Goal: Task Accomplishment & Management: Use online tool/utility

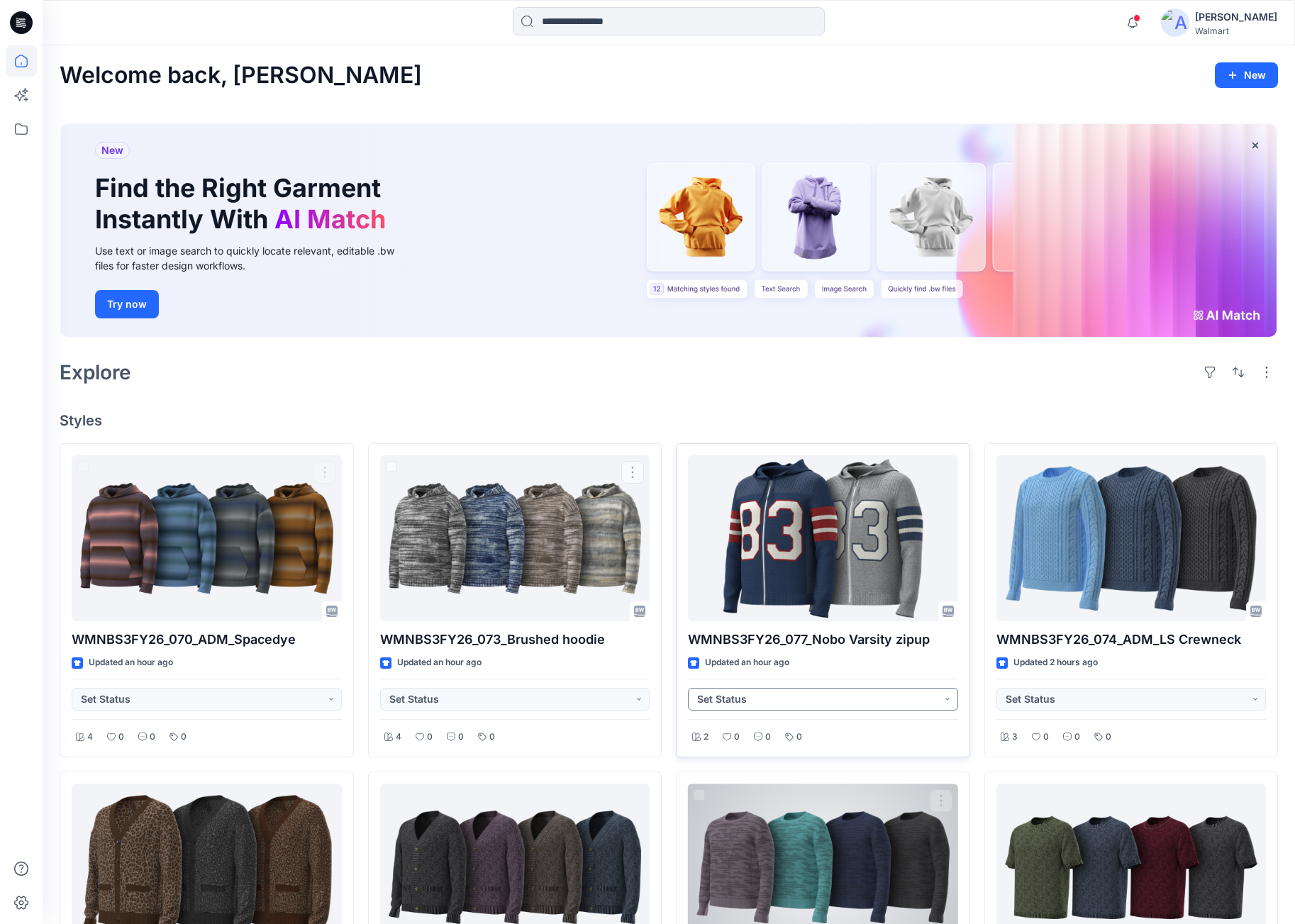
scroll to position [202, 0]
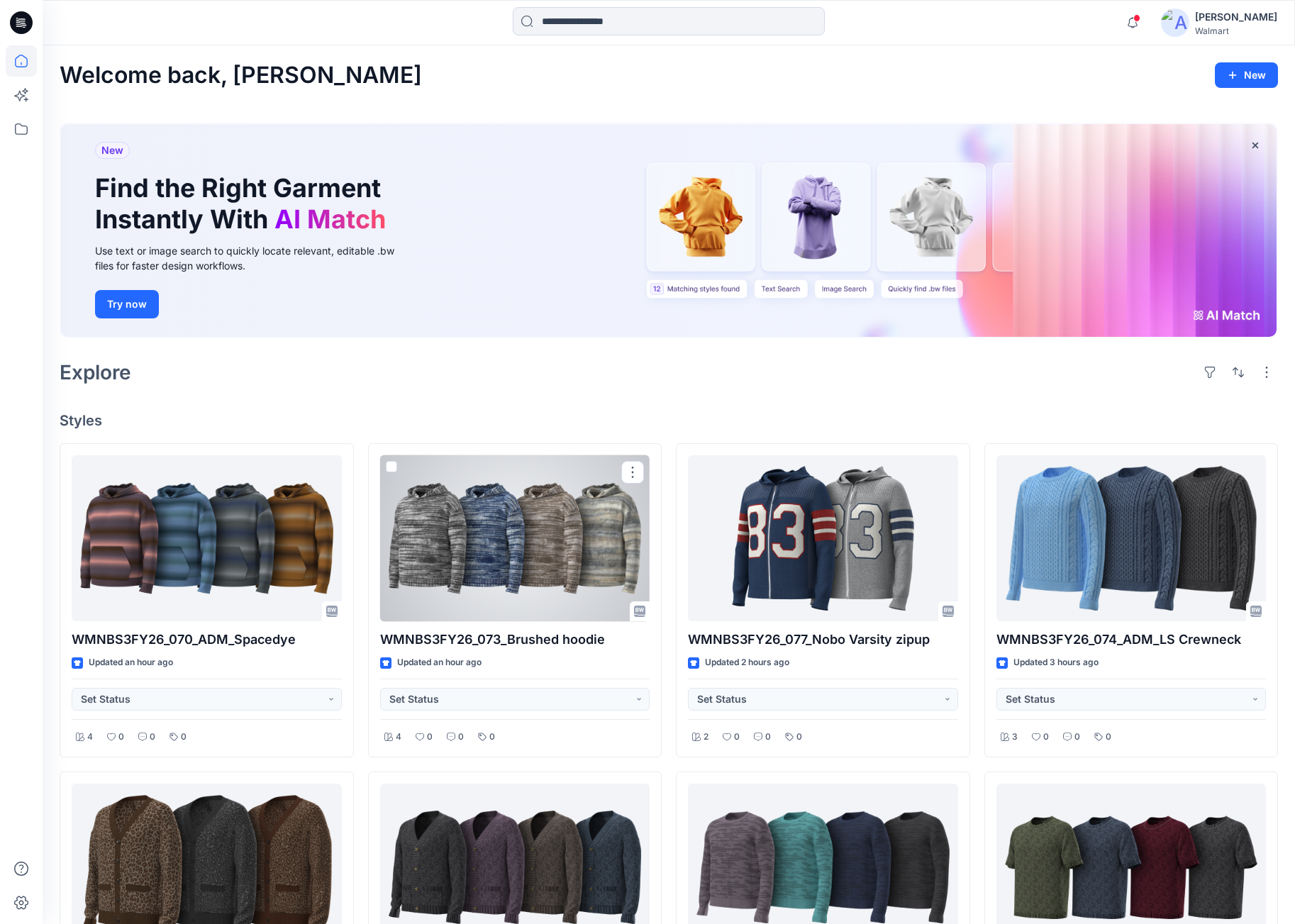
click at [534, 515] on div at bounding box center [515, 539] width 270 height 167
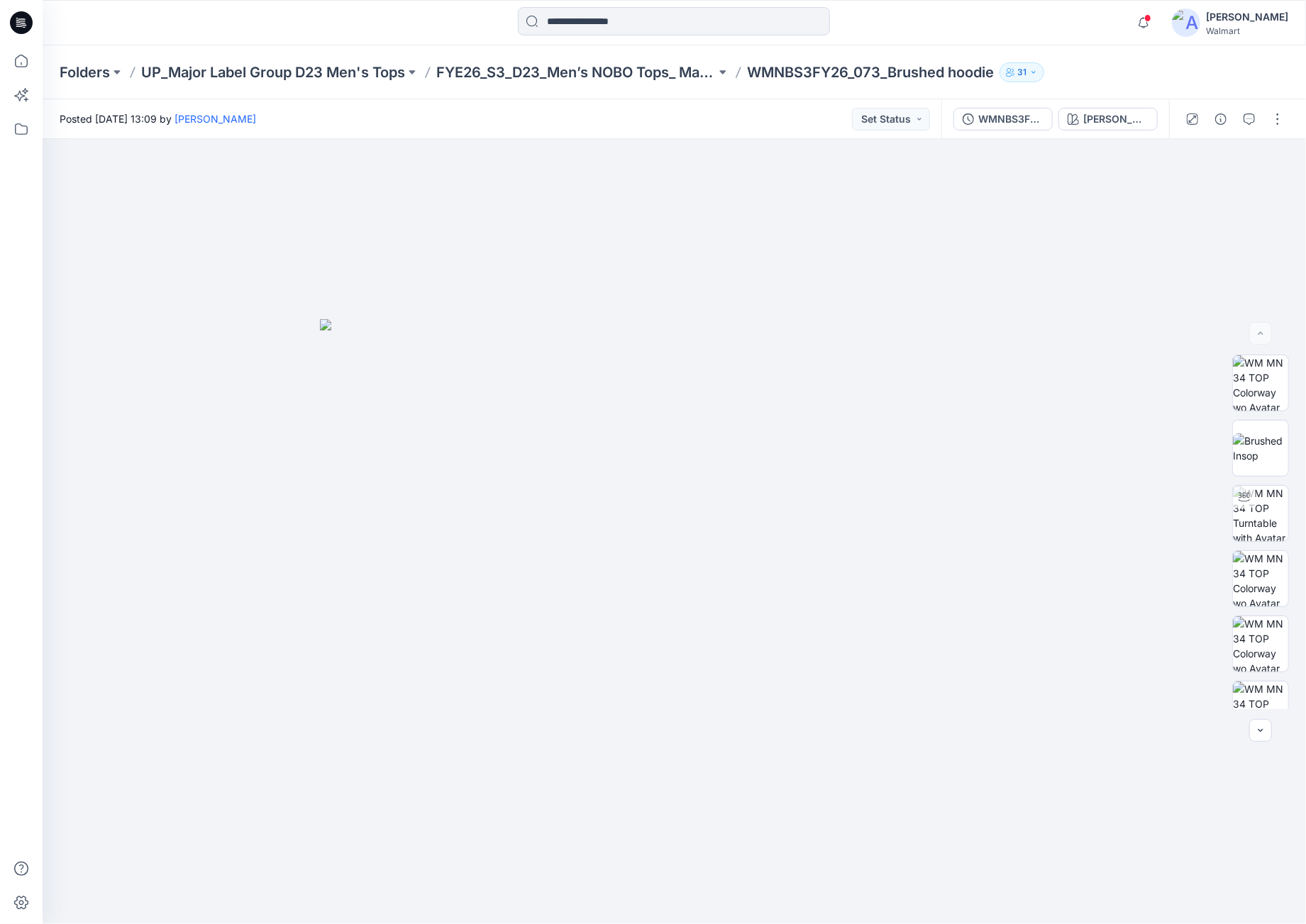
click at [12, 21] on icon at bounding box center [21, 23] width 23 height 23
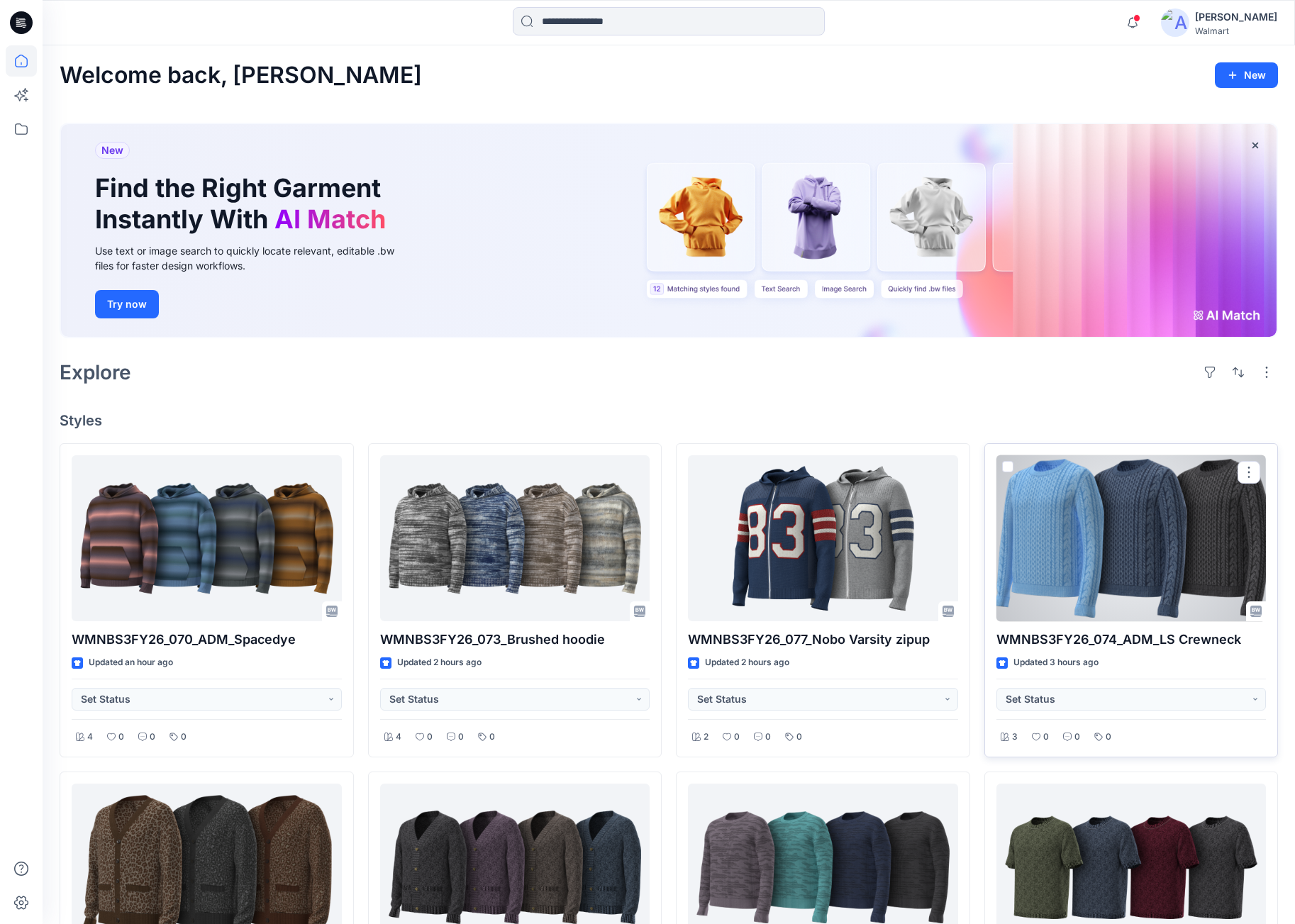
click at [1177, 588] on div at bounding box center [1131, 539] width 270 height 167
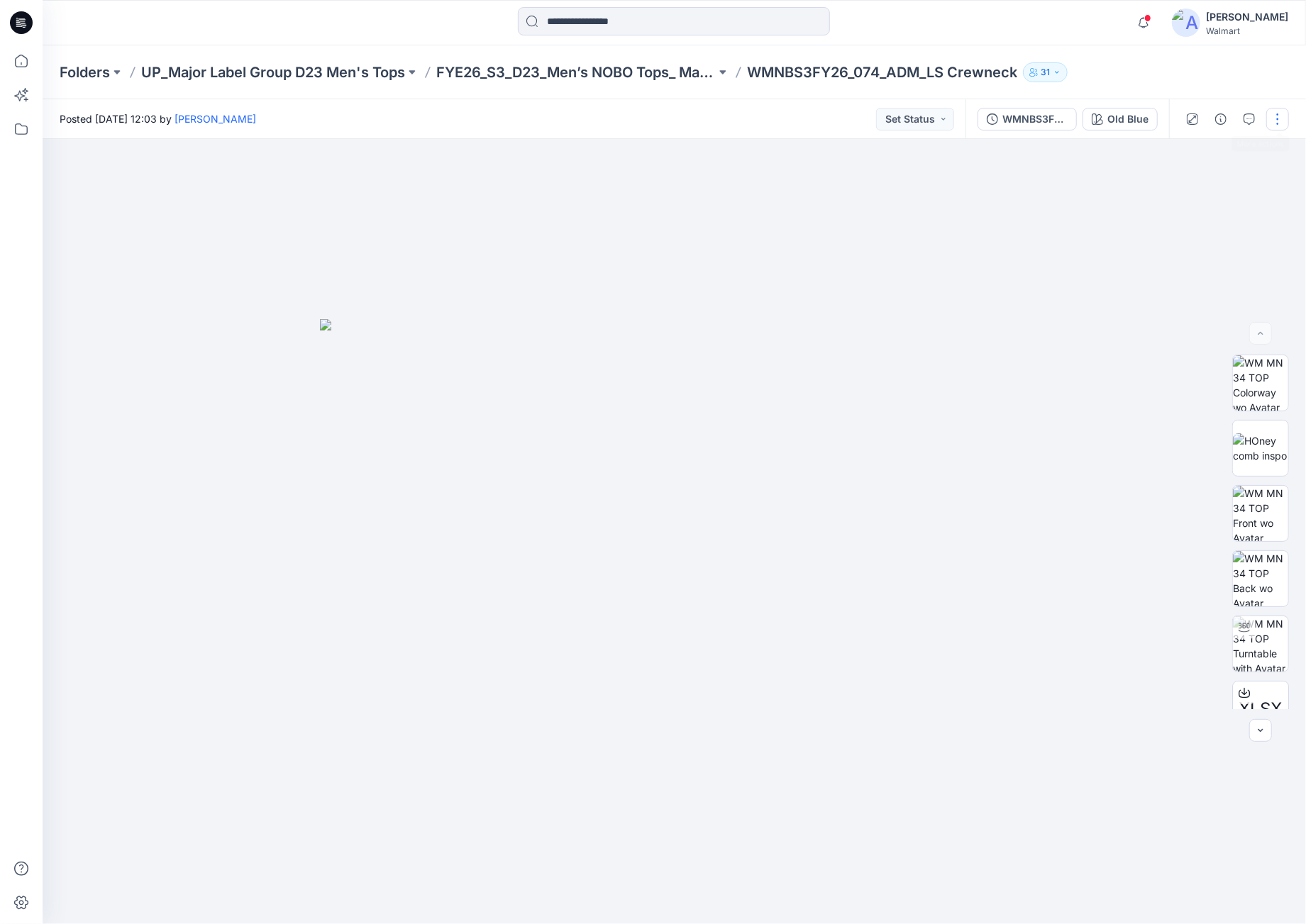
click at [1271, 119] on button "button" at bounding box center [1277, 118] width 23 height 23
click at [1225, 269] on p "Duplicate to..." at bounding box center [1210, 270] width 65 height 15
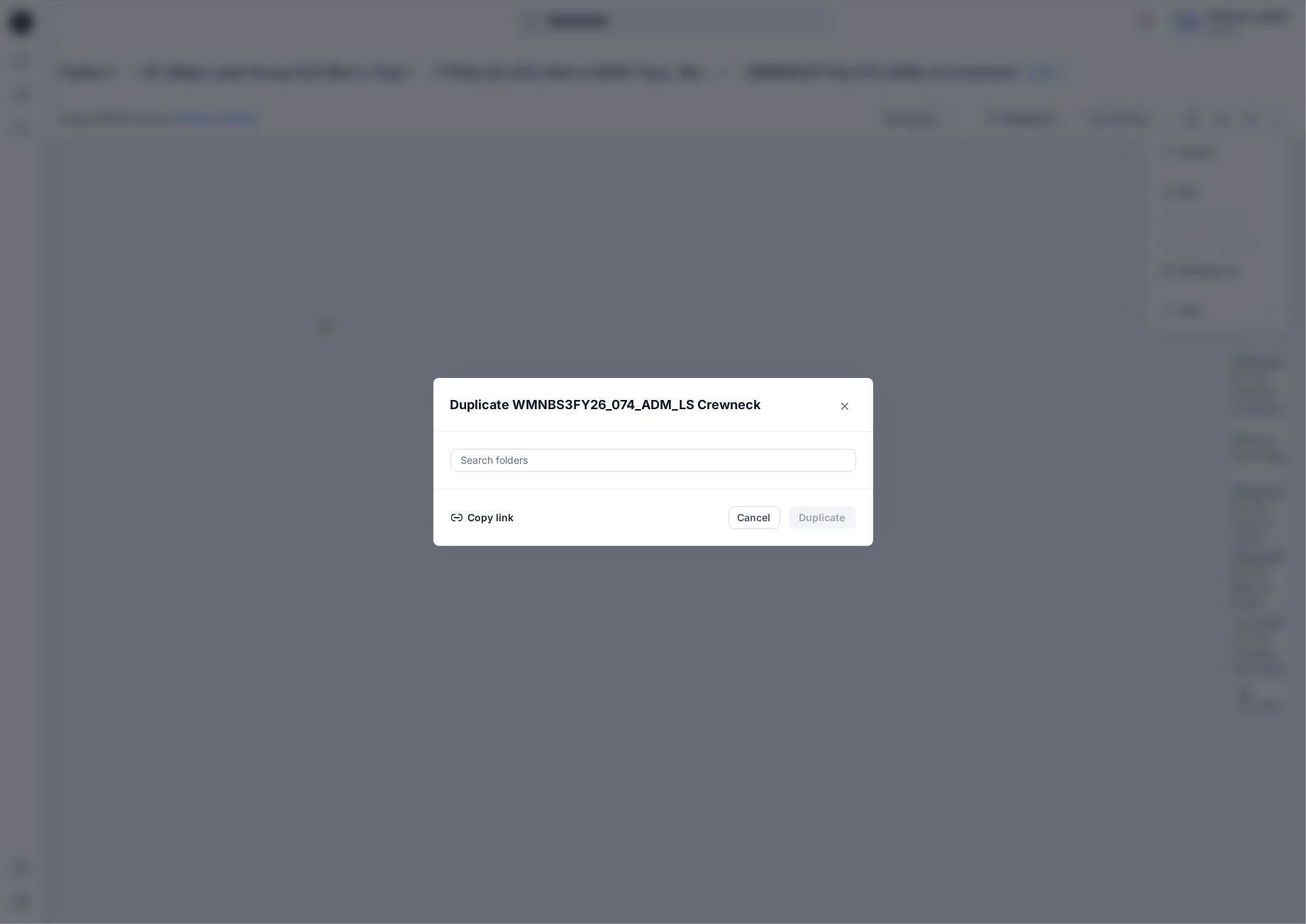
click at [547, 465] on div at bounding box center [653, 460] width 387 height 17
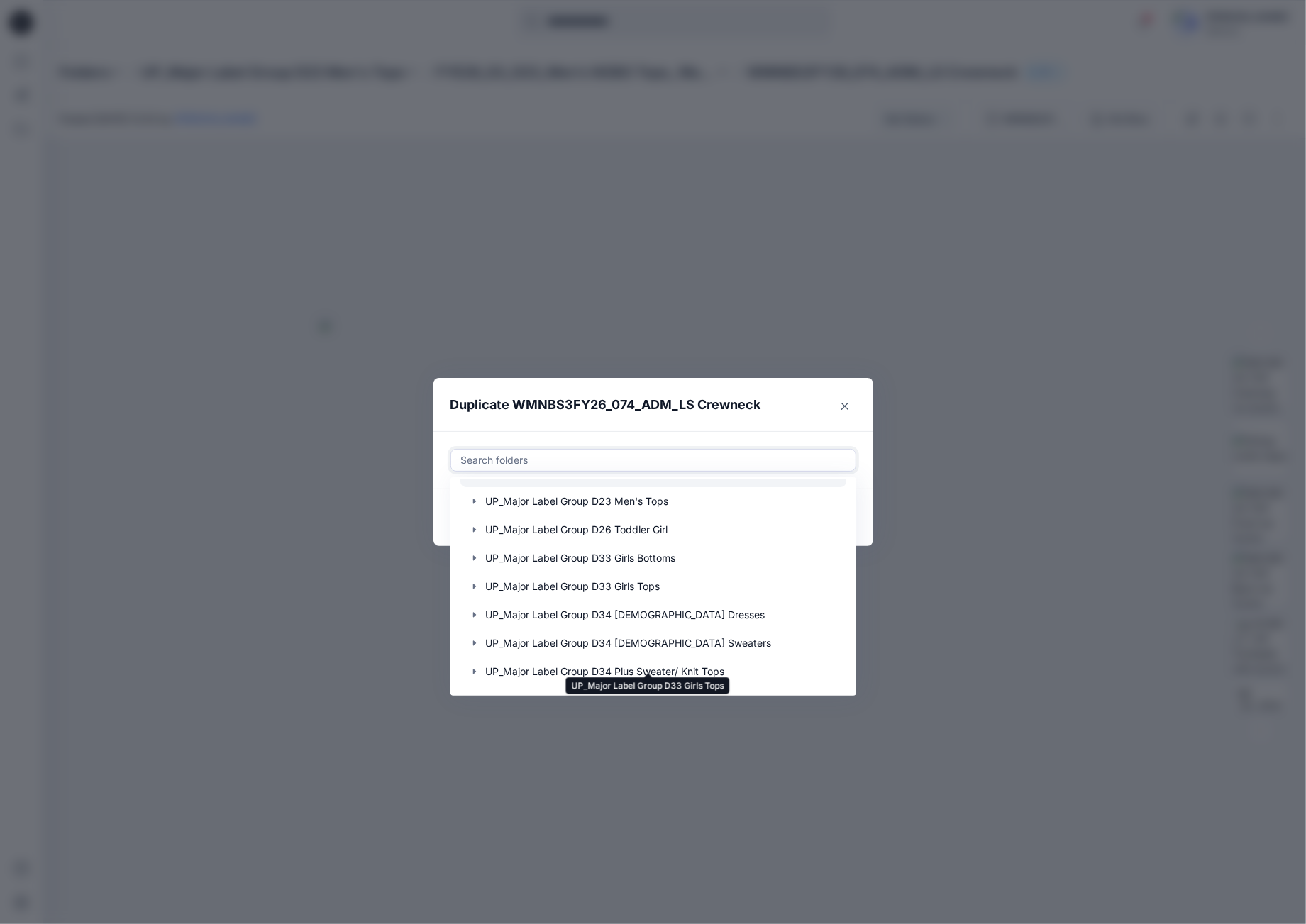
scroll to position [354, 0]
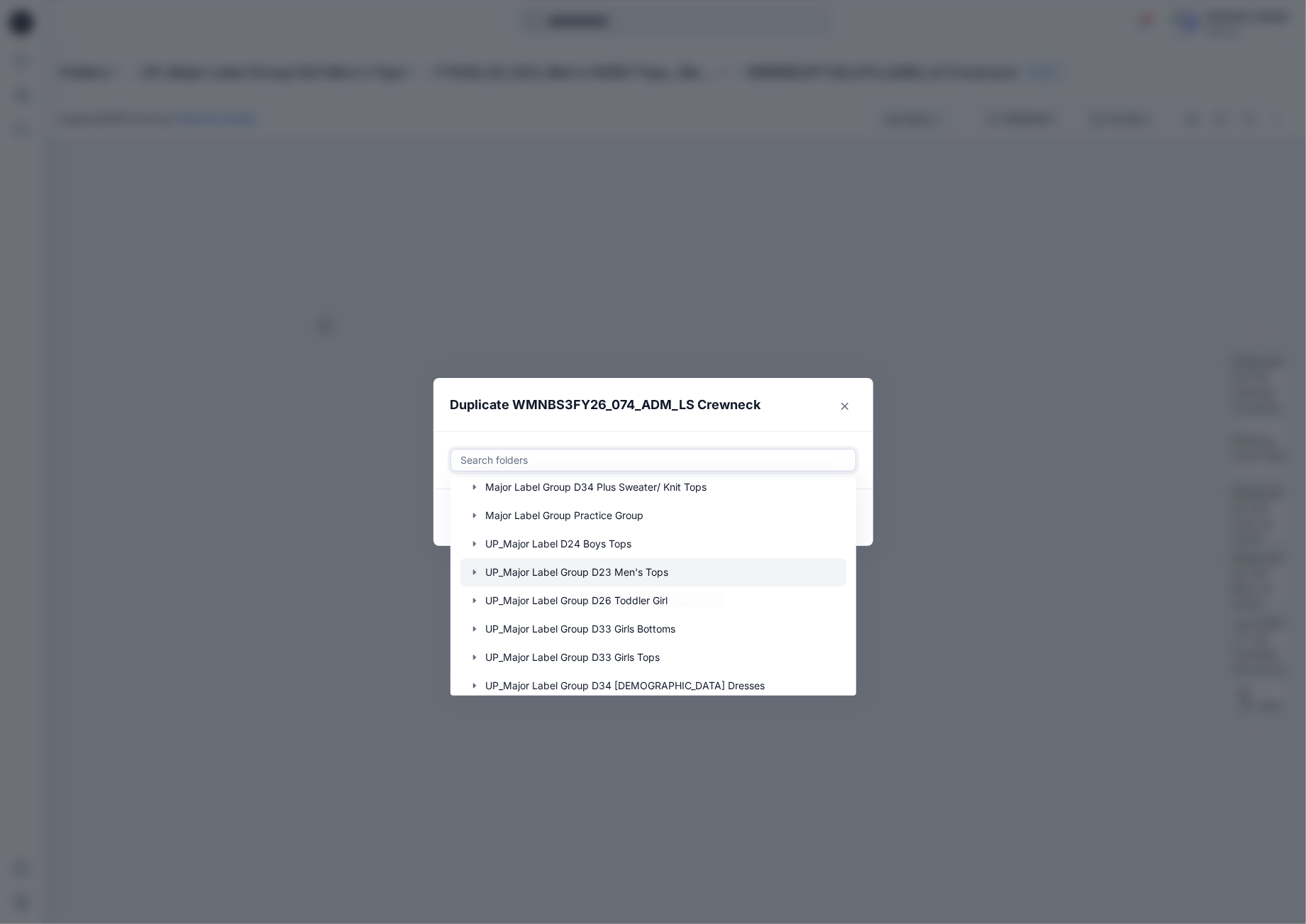
click at [471, 571] on icon "button" at bounding box center [474, 572] width 12 height 12
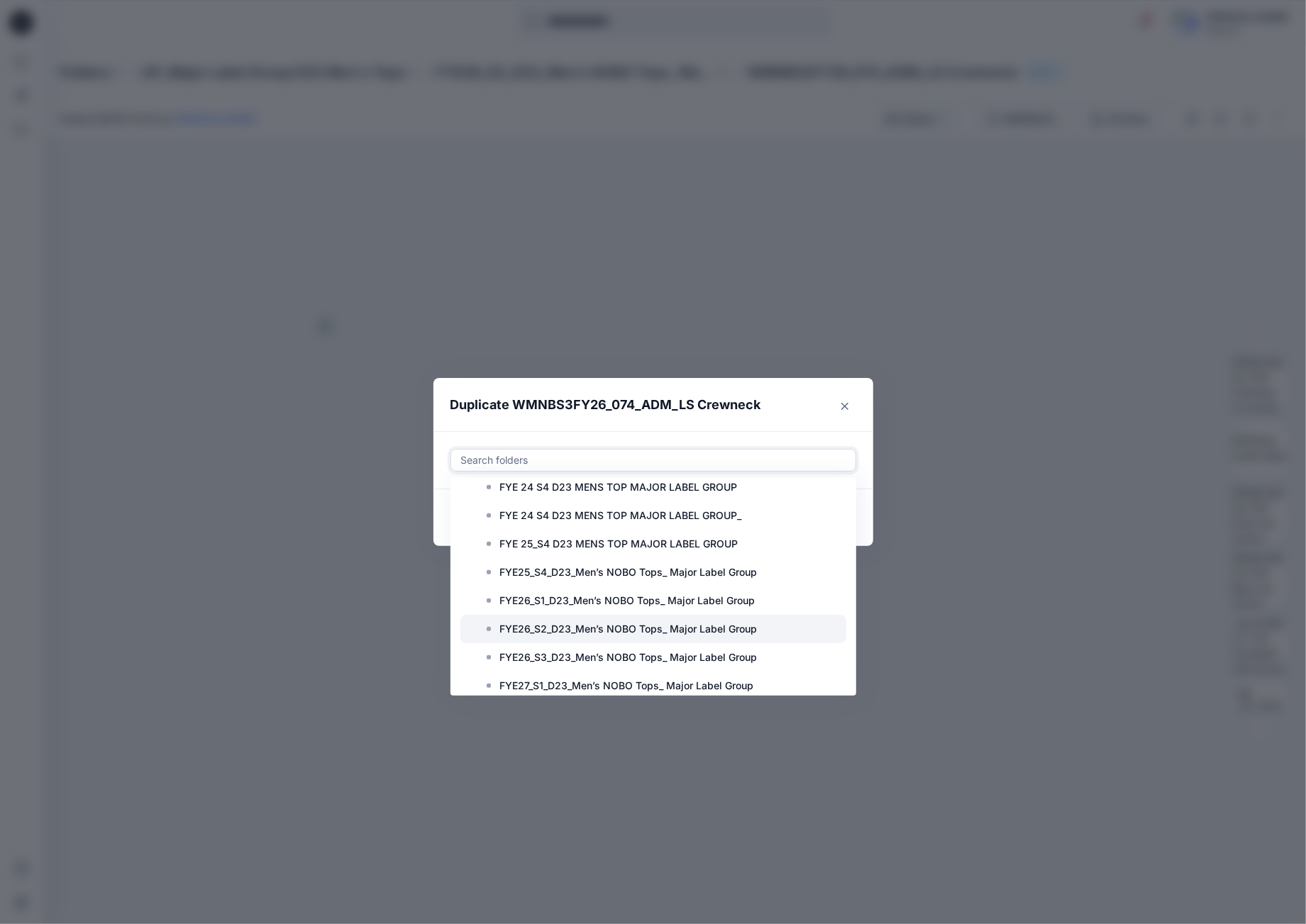
scroll to position [567, 0]
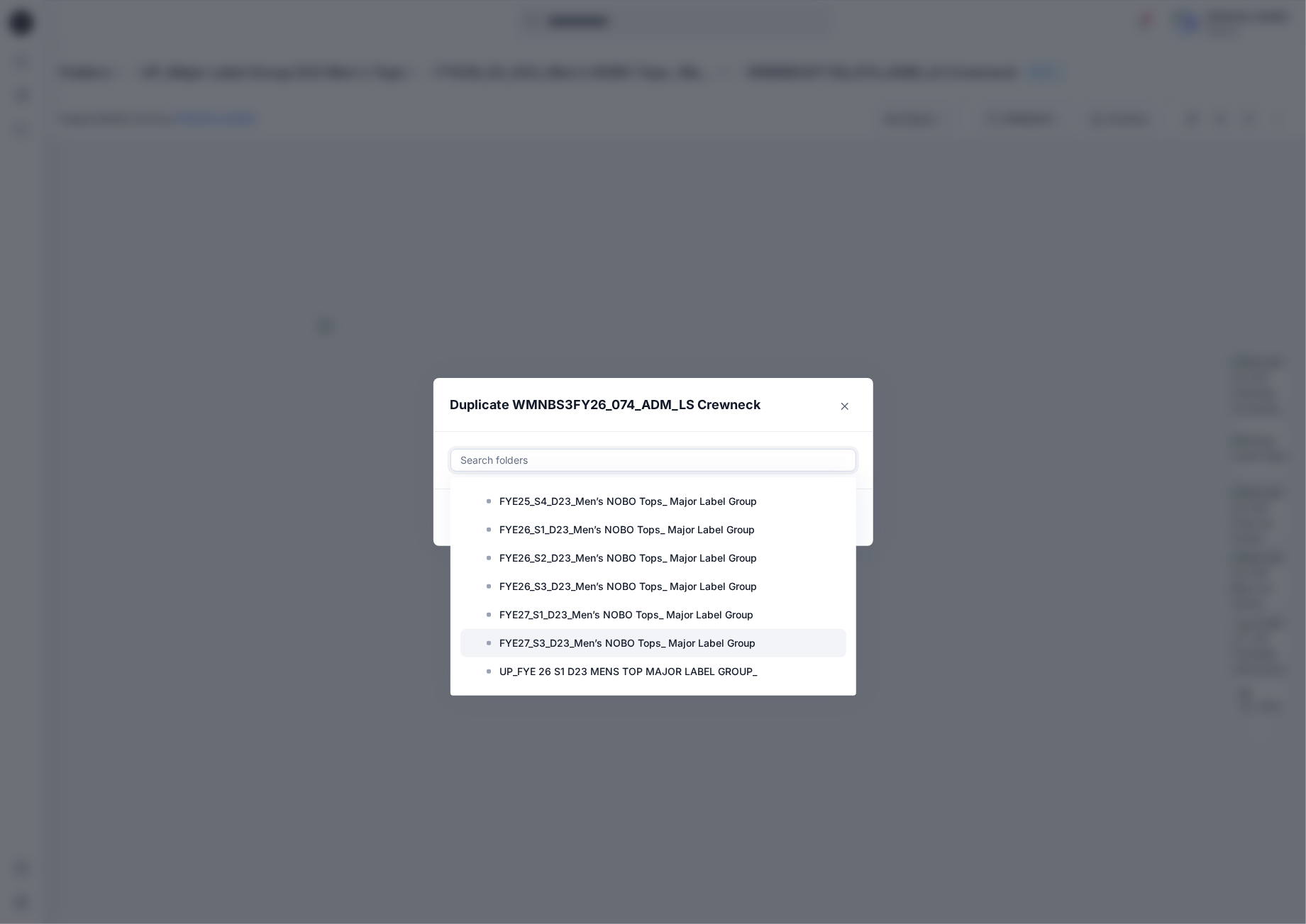
click at [637, 647] on p "FYE27_S3_D23_Men’s NOBO Tops_ Major Label Group" at bounding box center [628, 643] width 256 height 17
click at [756, 391] on header "Duplicate WMNBS3FY26_074_ADM_LS Crewneck" at bounding box center [639, 404] width 411 height 54
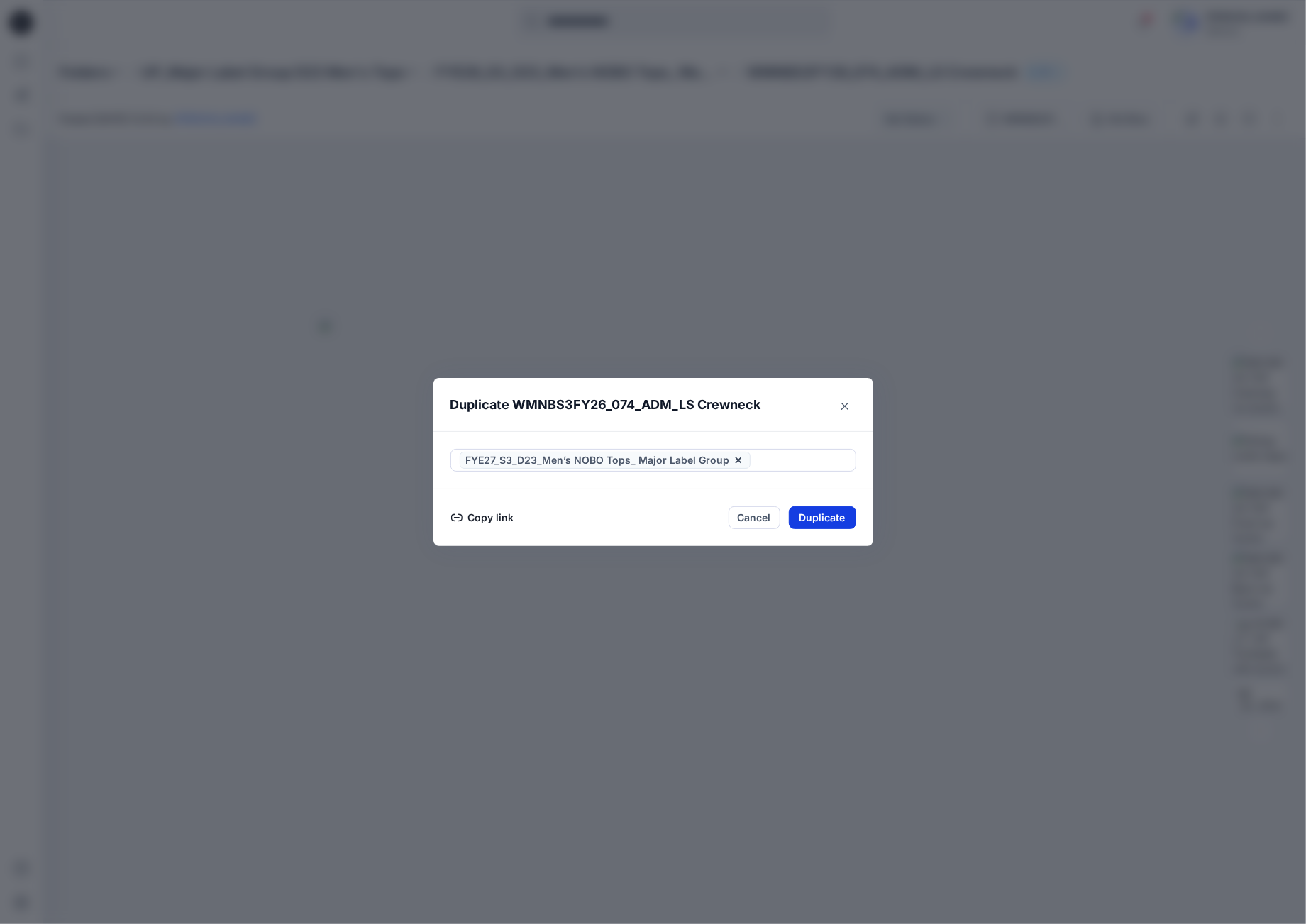
click at [825, 511] on button "Duplicate" at bounding box center [822, 517] width 68 height 23
click at [848, 405] on button "Close" at bounding box center [844, 405] width 23 height 23
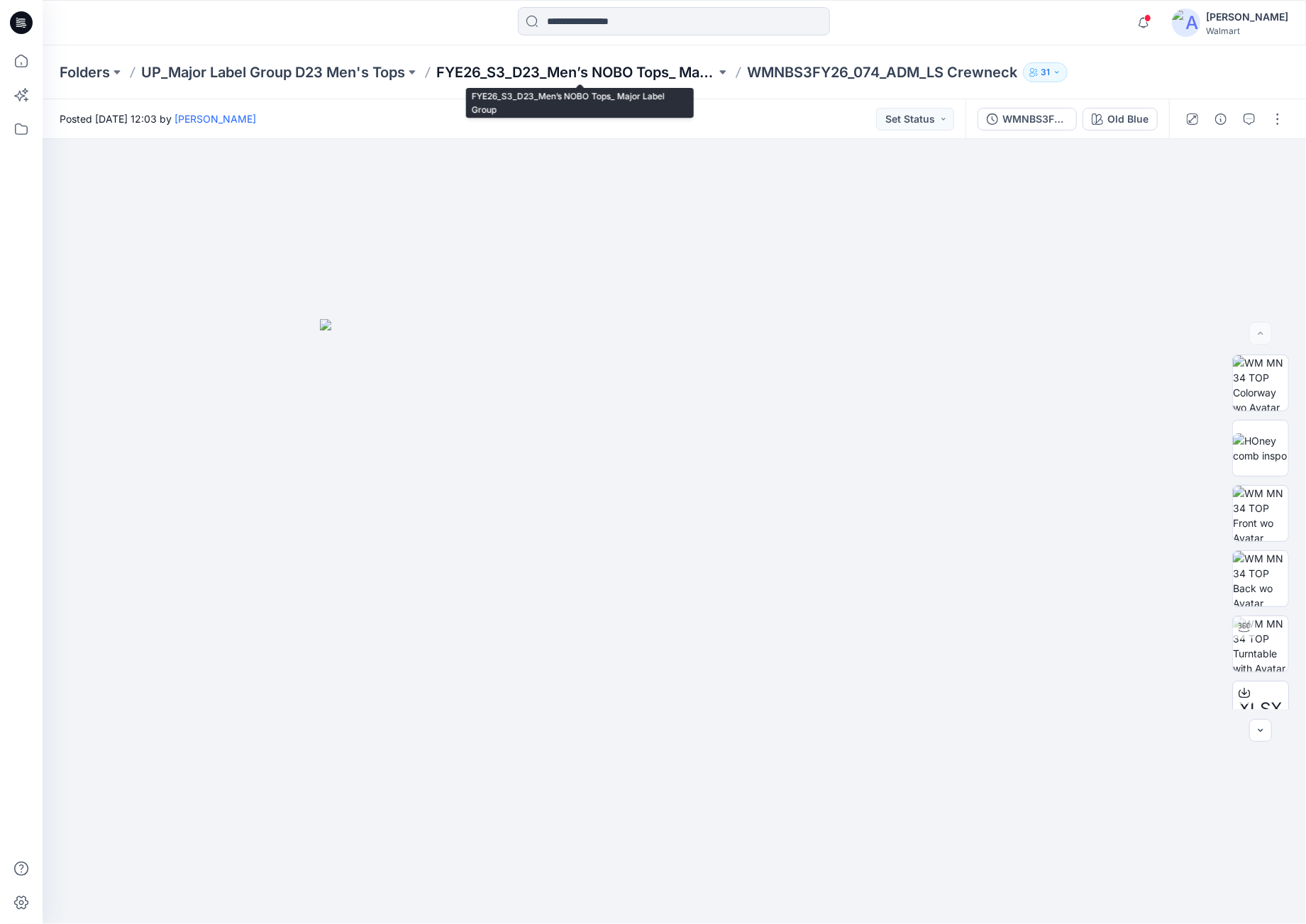
click at [604, 73] on p "FYE26_S3_D23_Men’s NOBO Tops_ Major Label Group" at bounding box center [576, 72] width 280 height 20
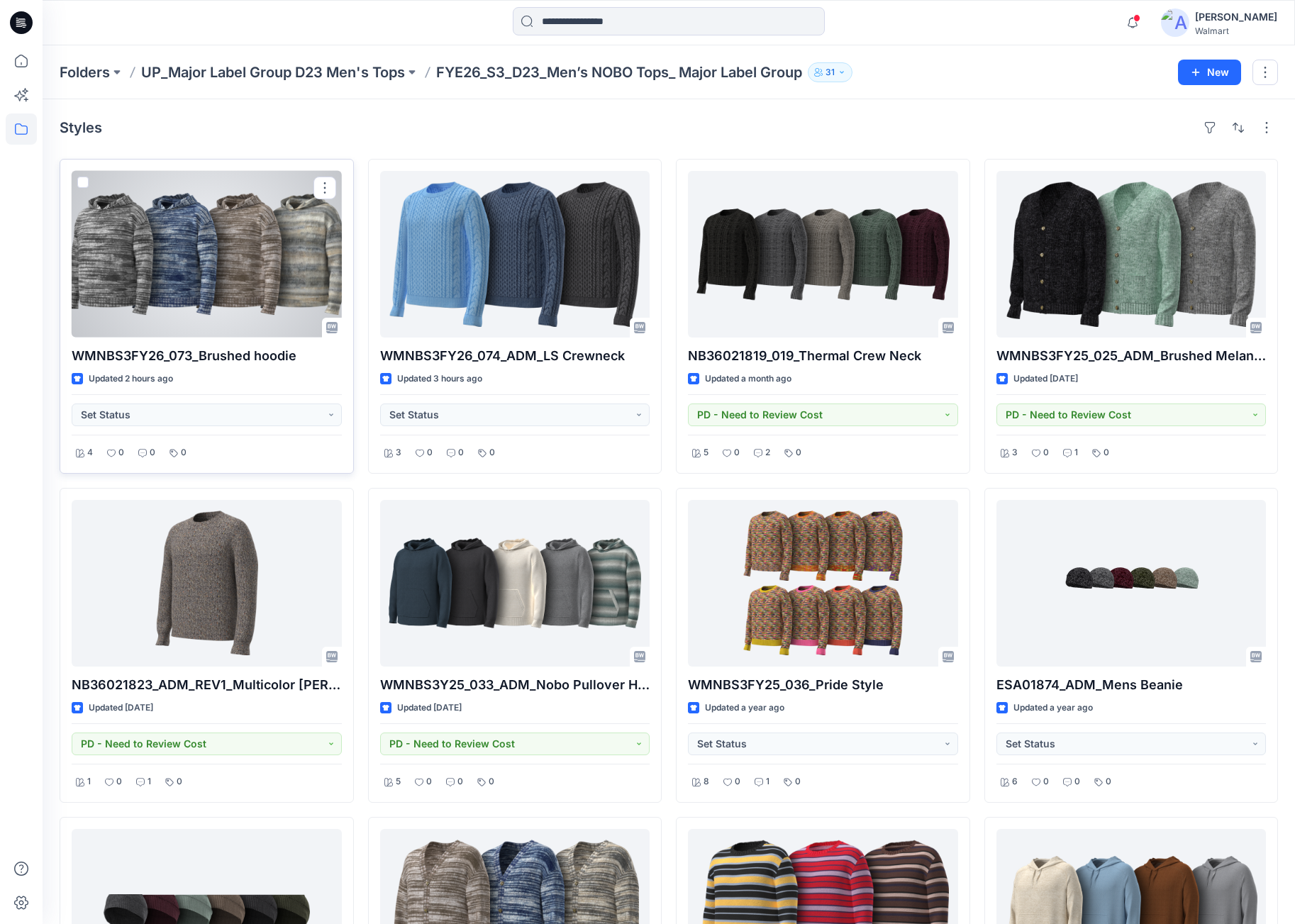
click at [235, 255] on div at bounding box center [206, 254] width 270 height 167
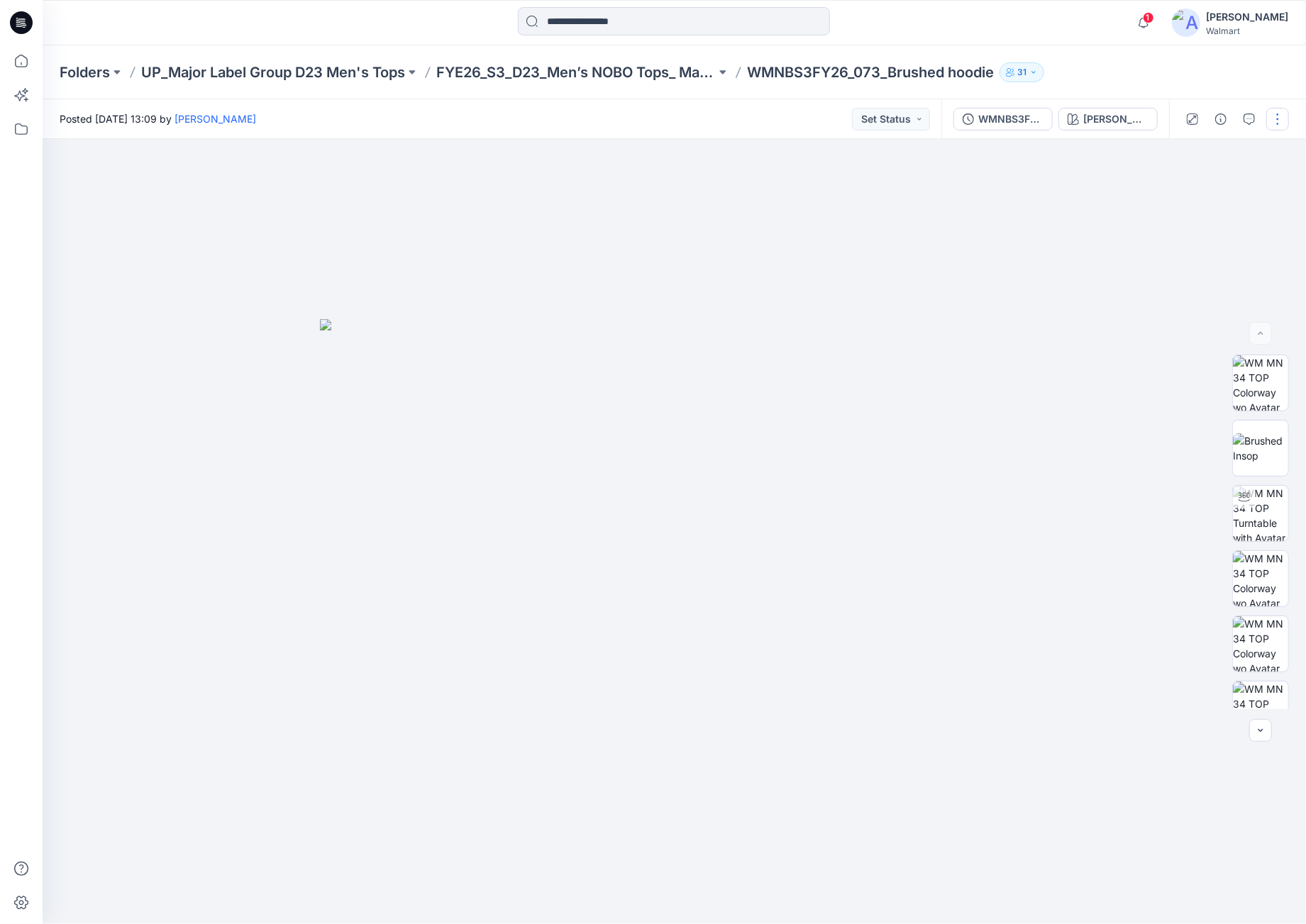
click at [1275, 121] on button "button" at bounding box center [1277, 118] width 23 height 23
click at [1217, 271] on p "Duplicate to..." at bounding box center [1210, 270] width 65 height 15
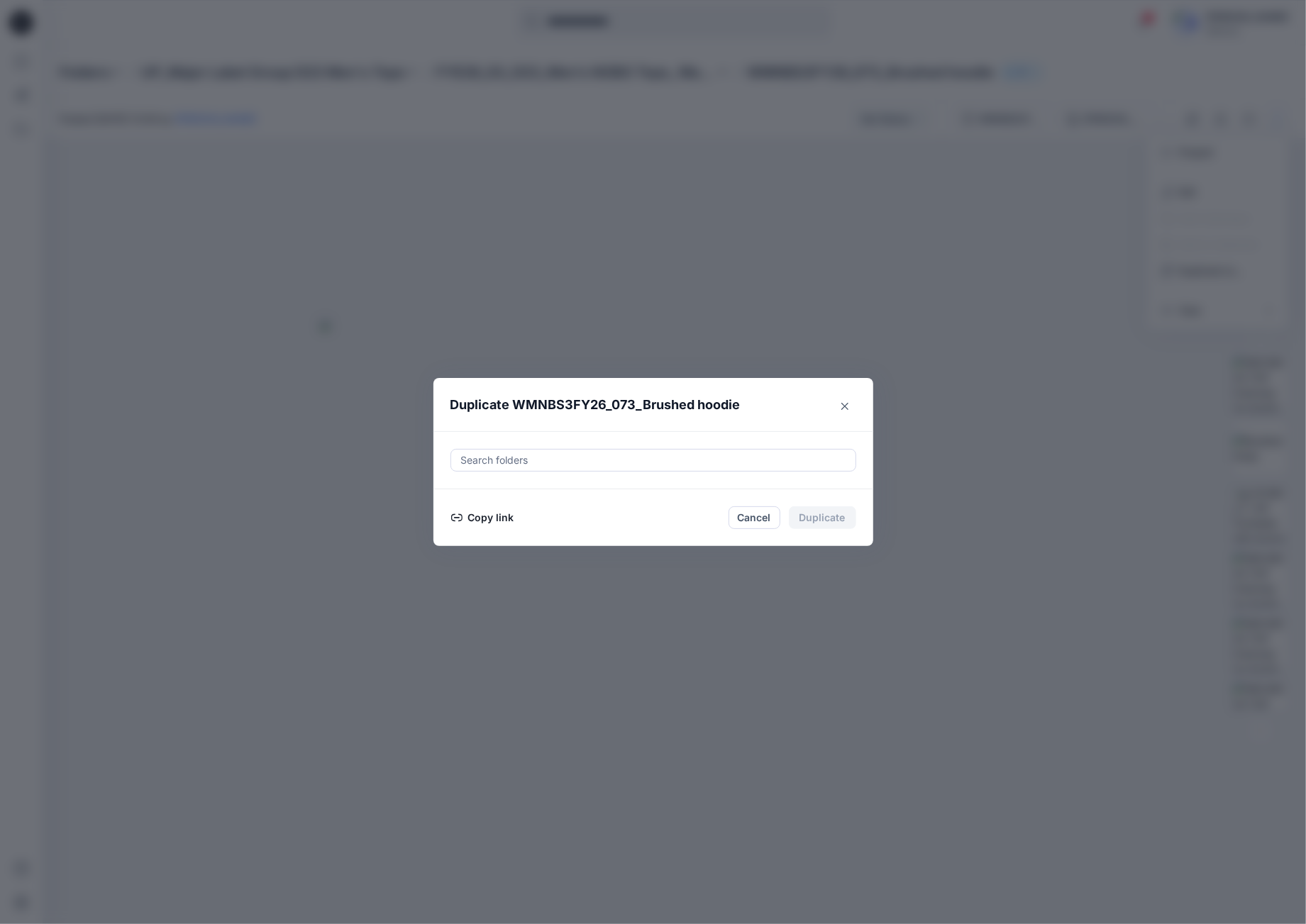
click at [602, 464] on div at bounding box center [653, 460] width 387 height 17
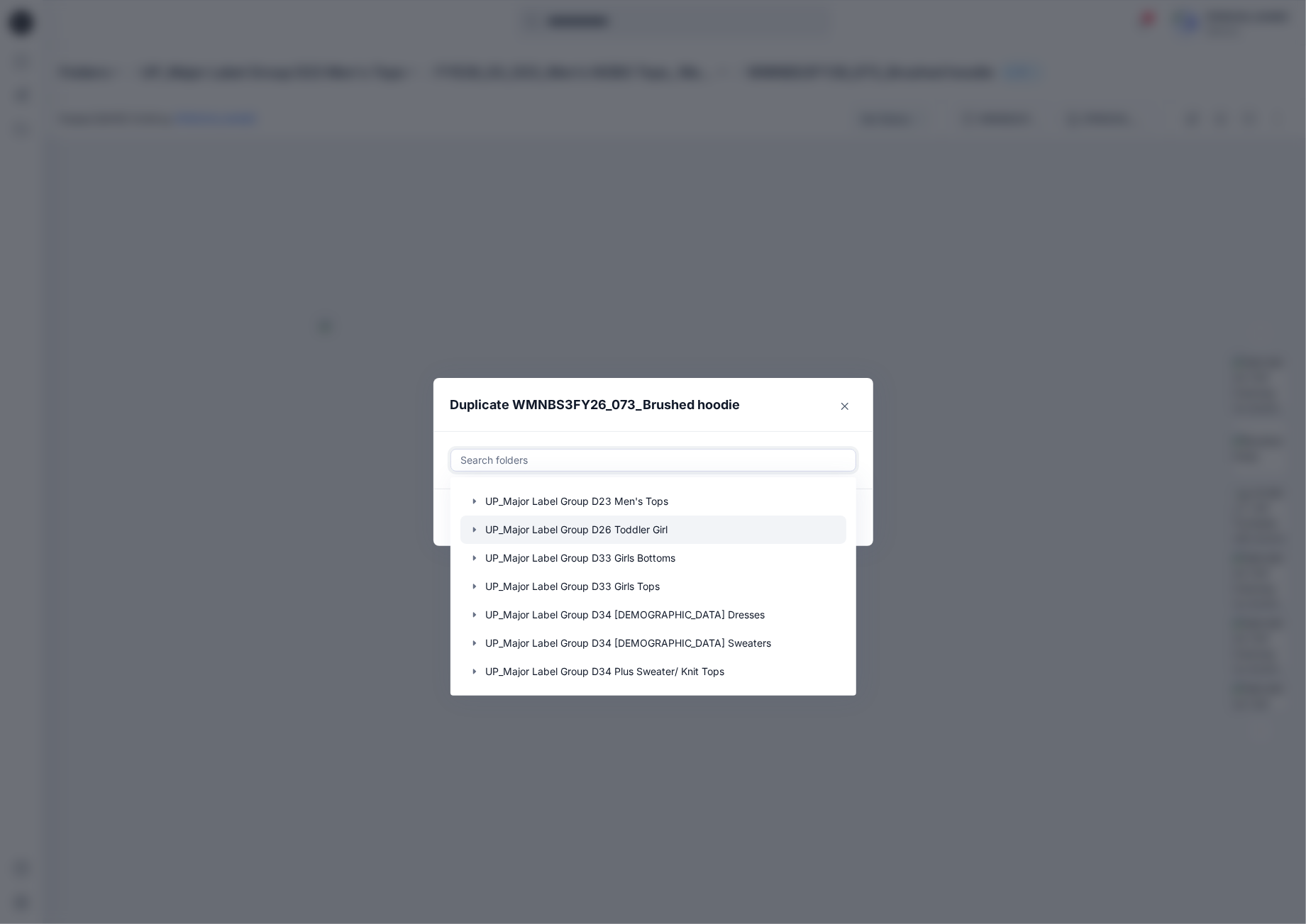
scroll to position [354, 0]
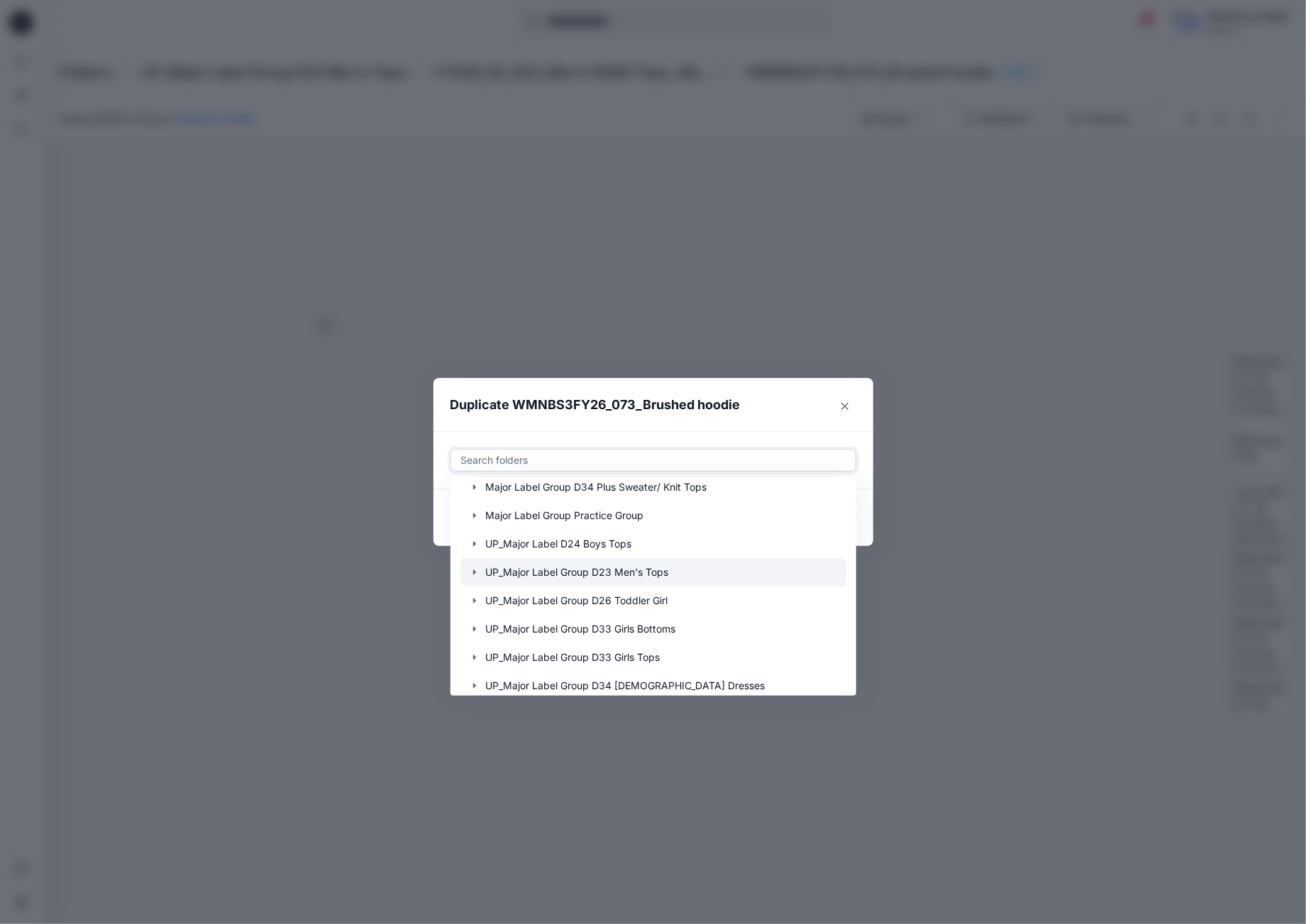
click at [473, 574] on icon "button" at bounding box center [474, 572] width 3 height 5
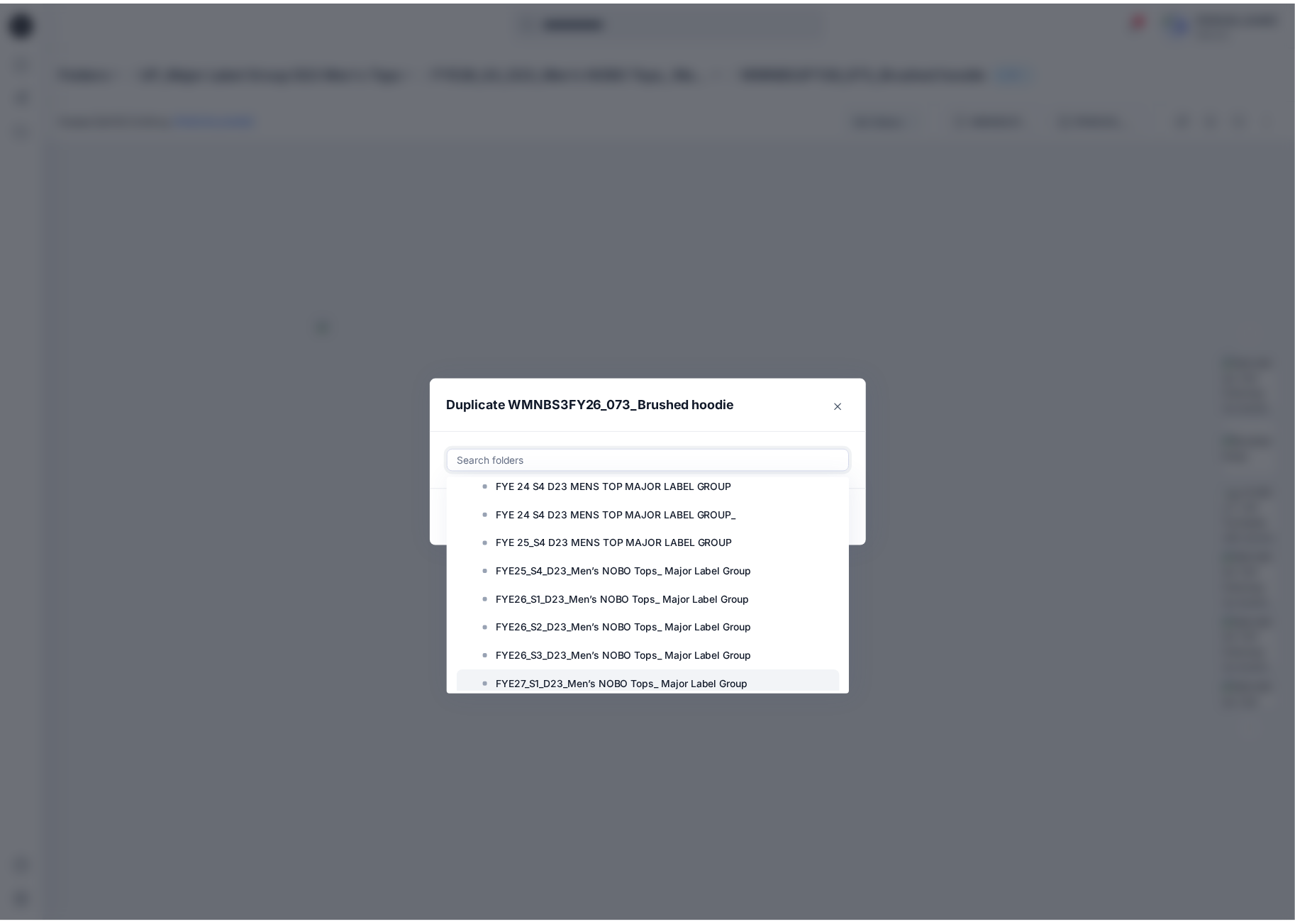
scroll to position [567, 0]
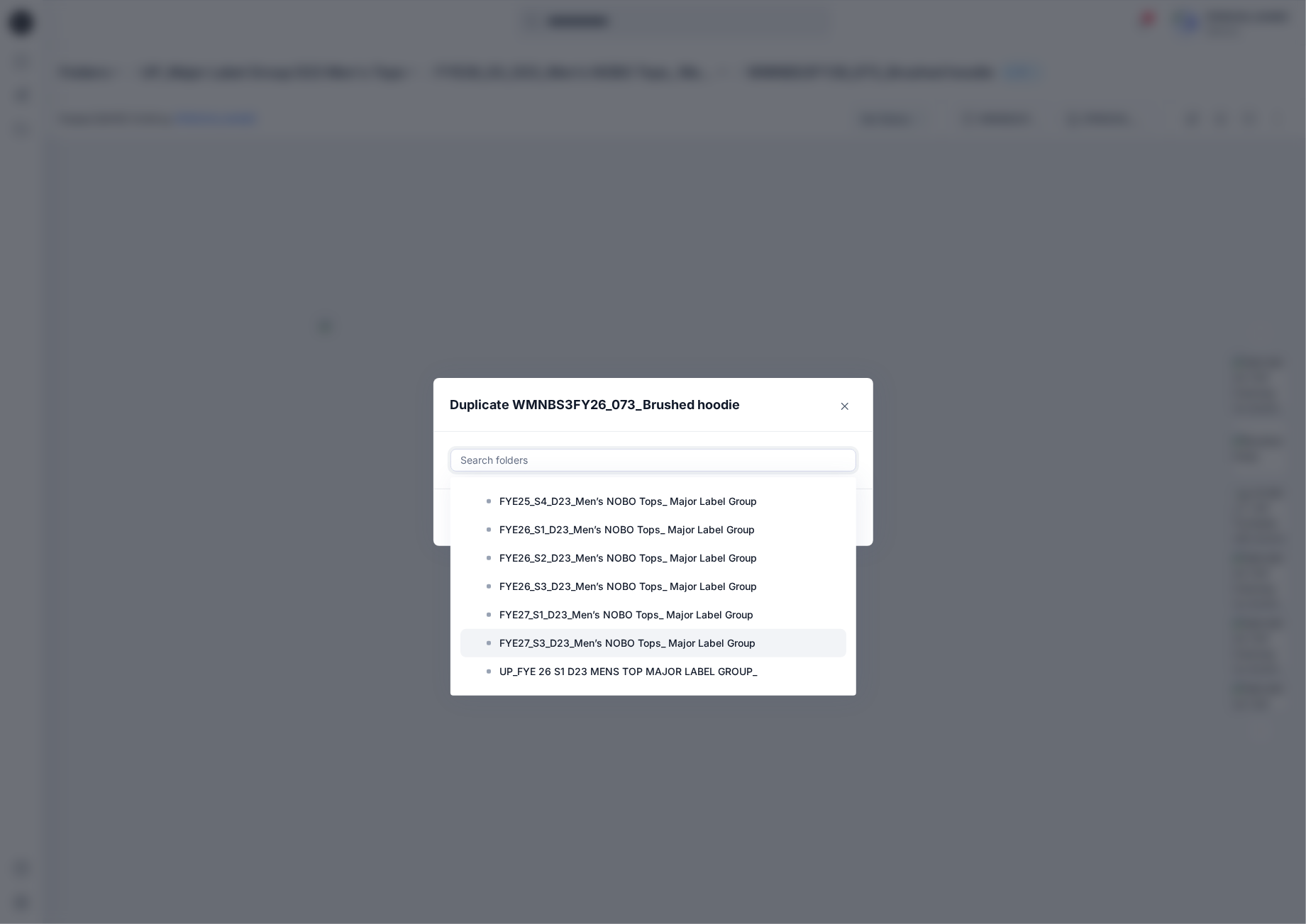
click at [672, 646] on p "FYE27_S3_D23_Men’s NOBO Tops_ Major Label Group" at bounding box center [628, 643] width 256 height 17
click at [767, 392] on header "Duplicate WMNBS3FY26_073_Brushed hoodie" at bounding box center [639, 404] width 411 height 54
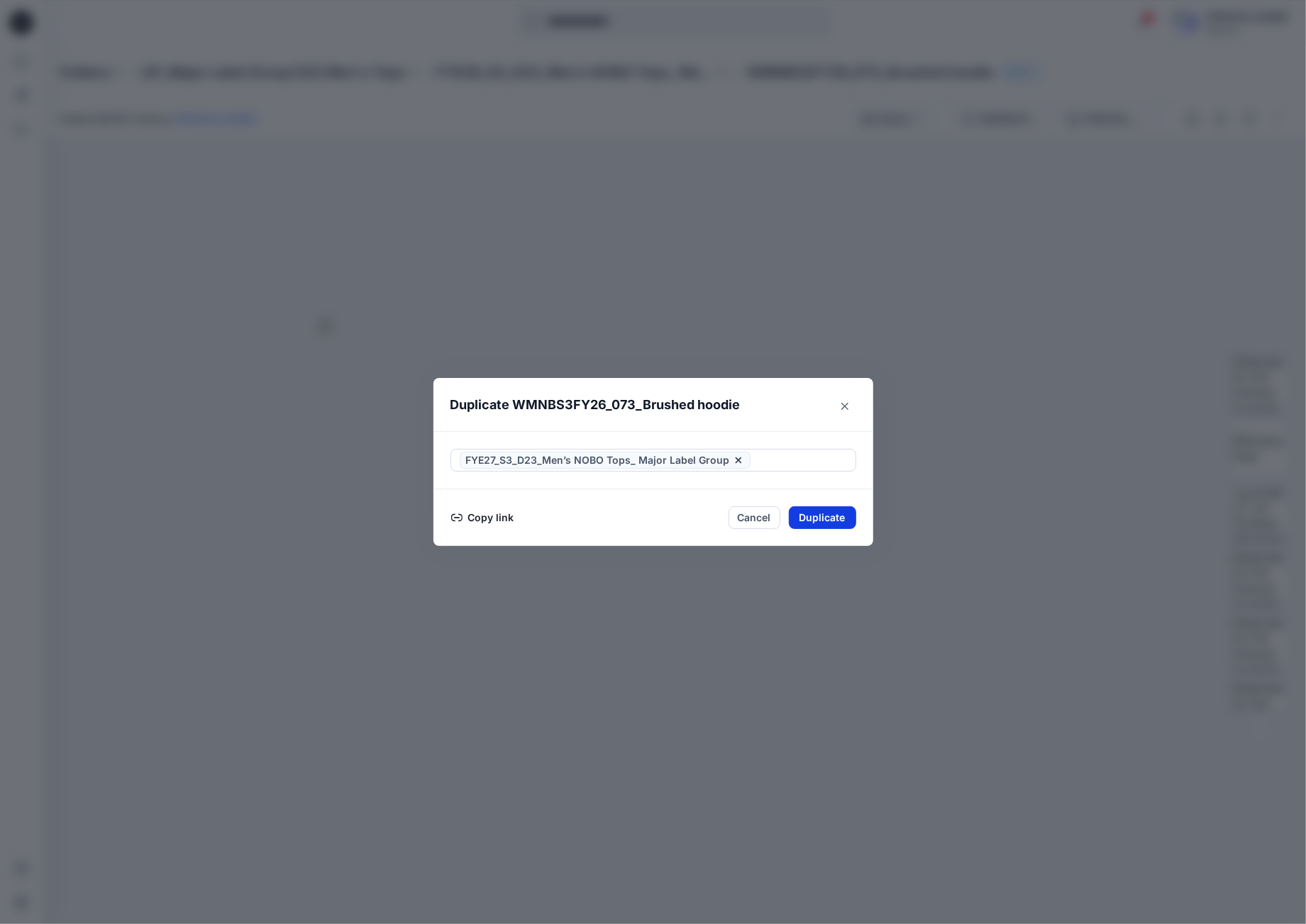
click at [851, 515] on button "Duplicate" at bounding box center [822, 517] width 68 height 23
click at [836, 403] on button "Close" at bounding box center [844, 405] width 23 height 23
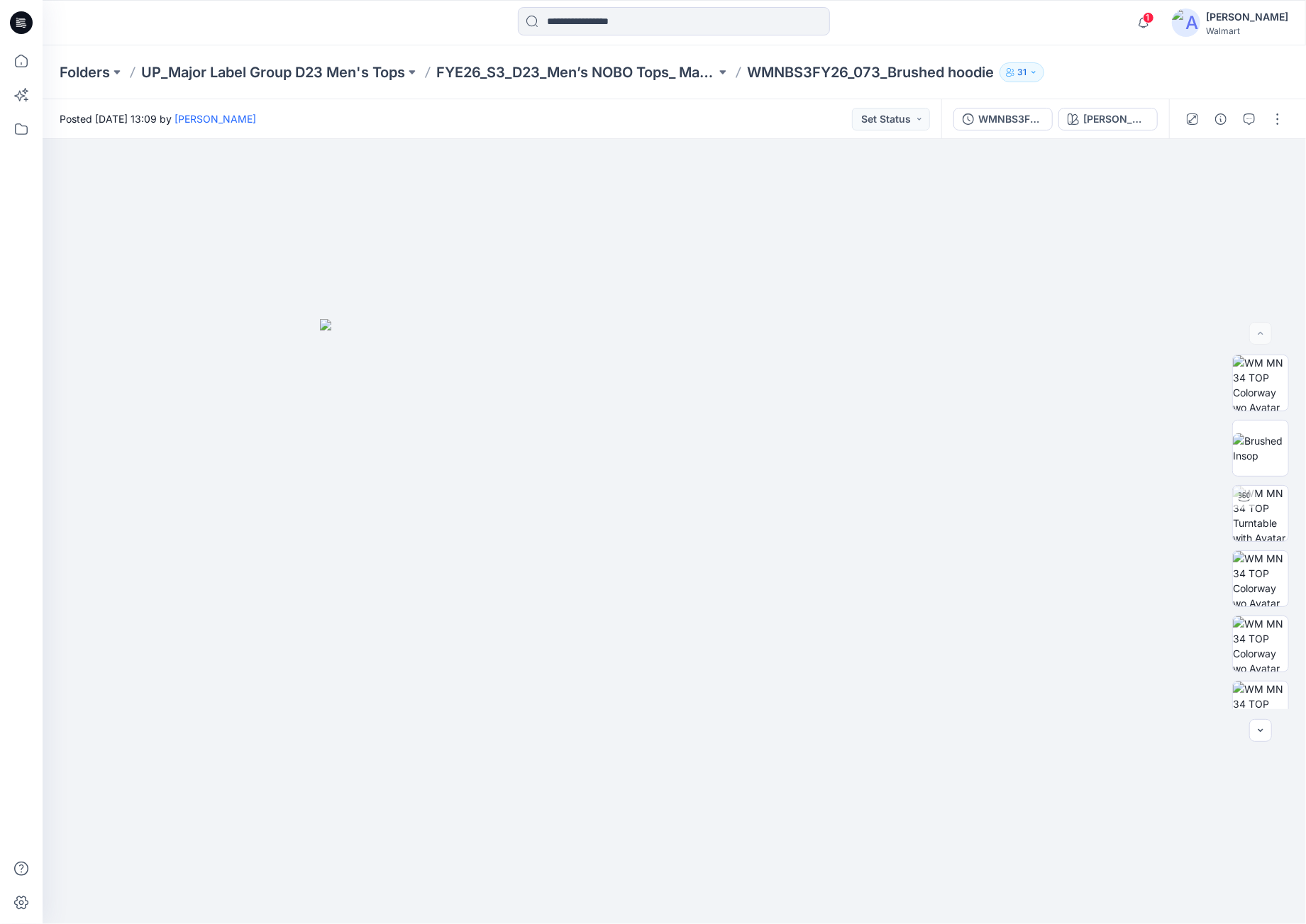
click at [30, 25] on icon at bounding box center [21, 23] width 23 height 23
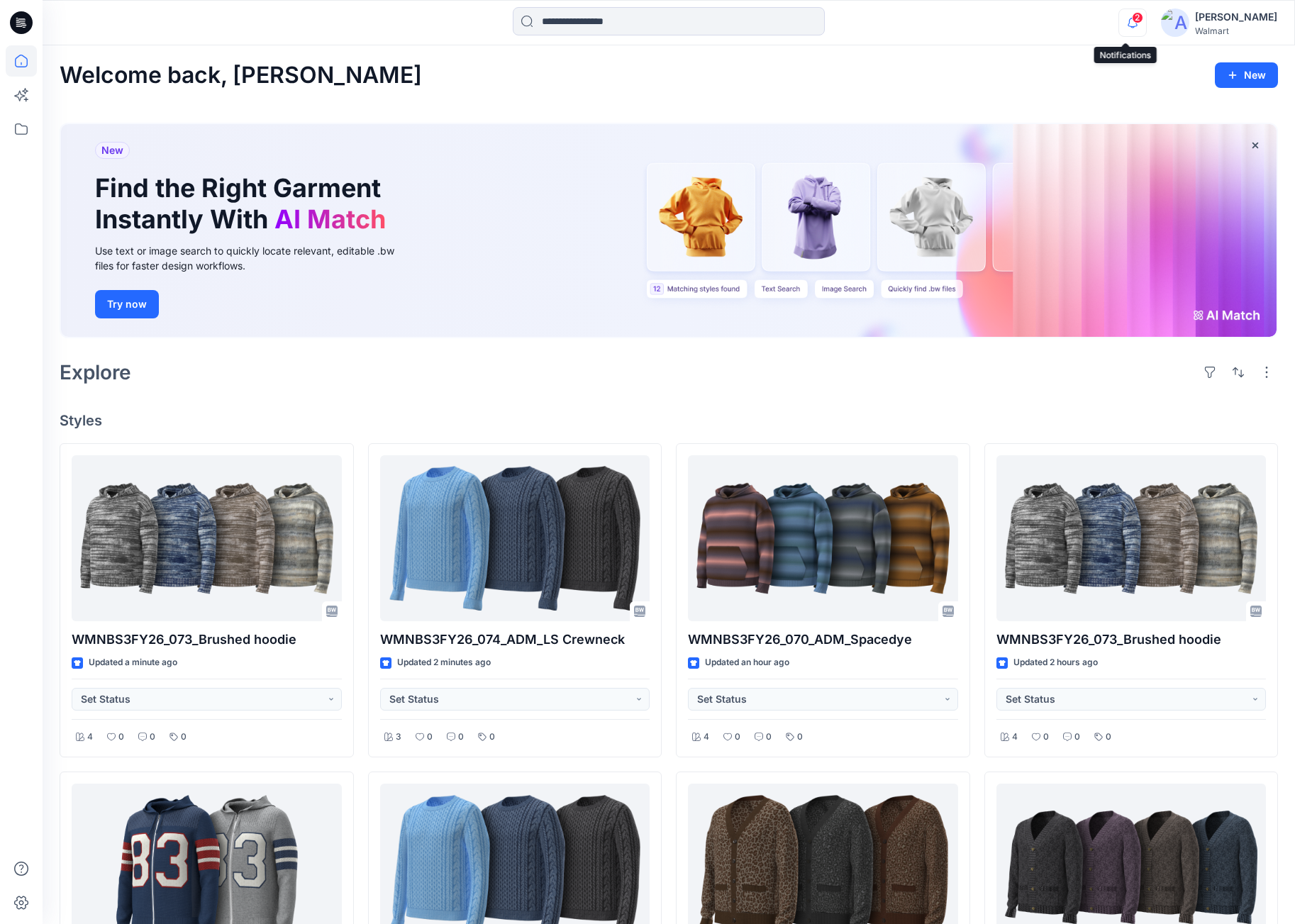
click at [1127, 24] on icon "button" at bounding box center [1132, 23] width 27 height 28
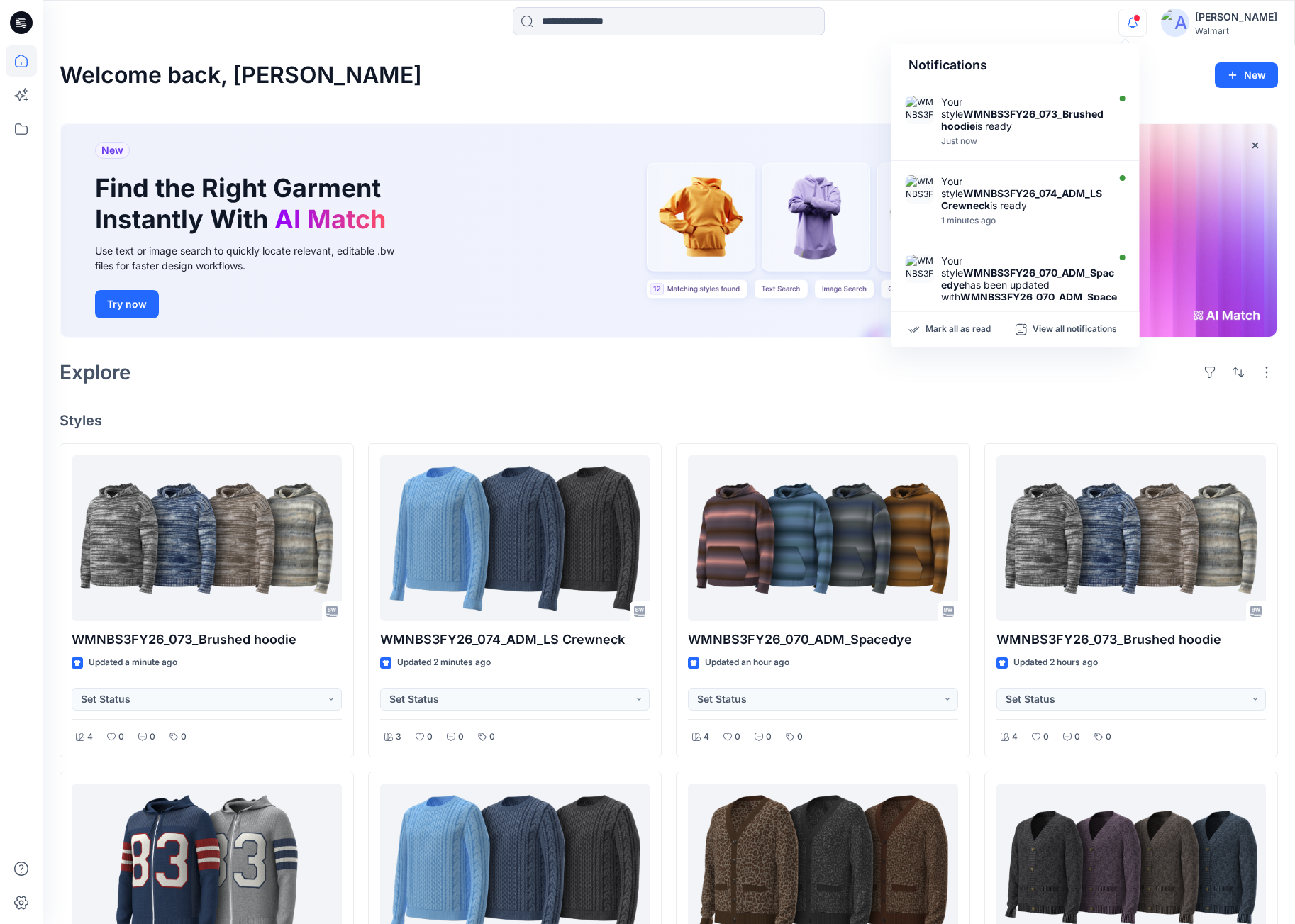
click at [1127, 24] on icon "button" at bounding box center [1132, 23] width 27 height 28
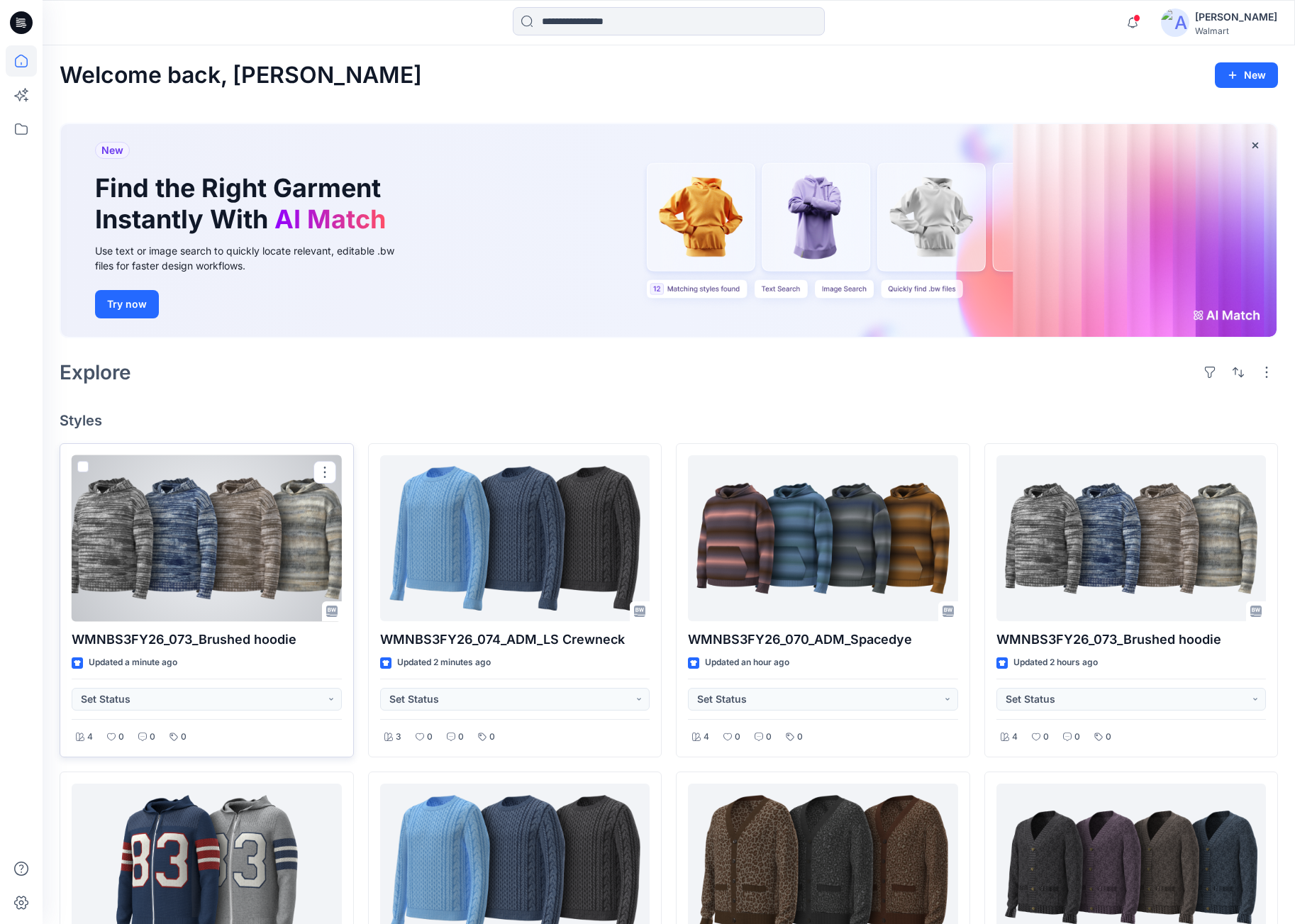
click at [174, 578] on div at bounding box center [206, 539] width 270 height 167
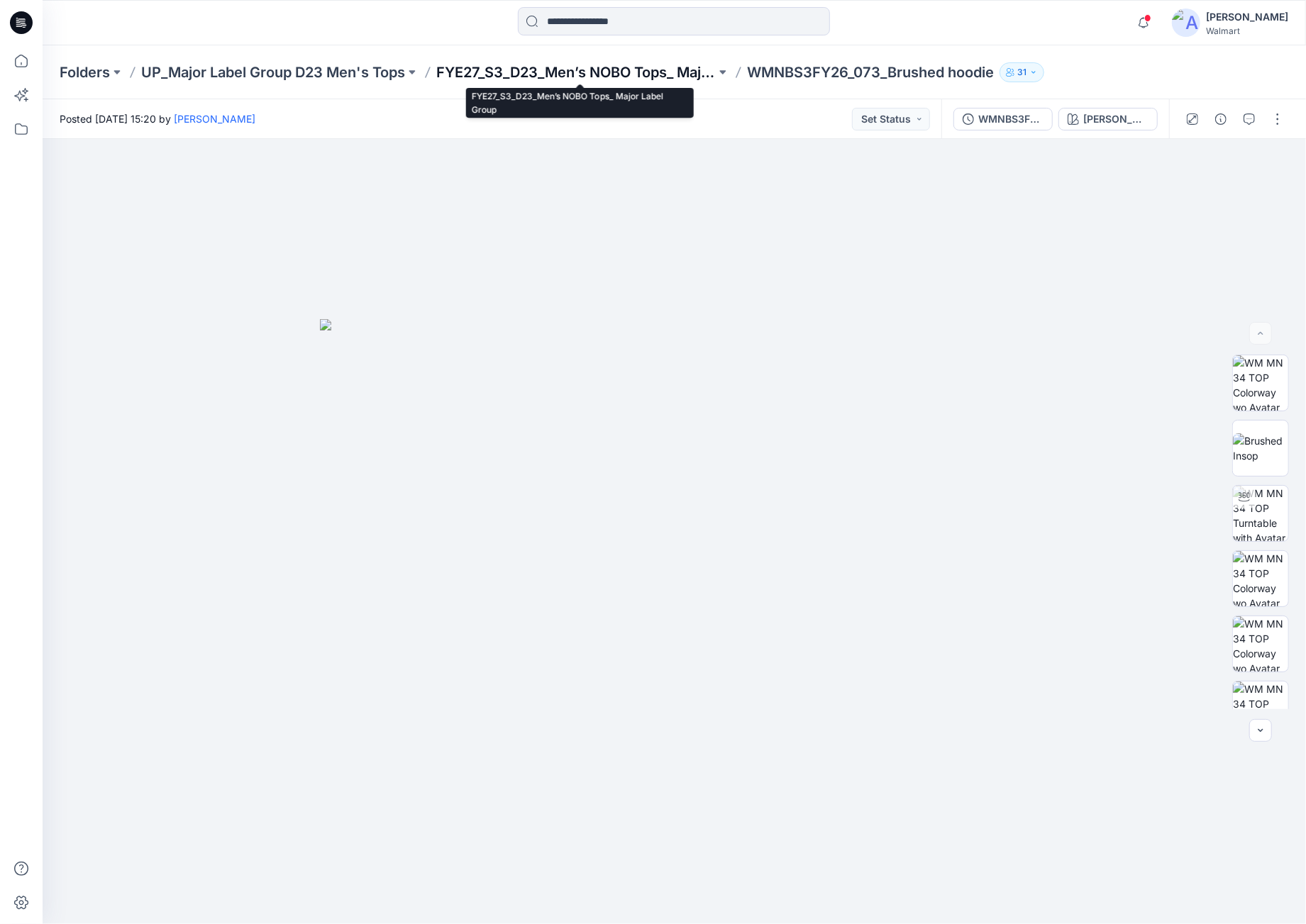
click at [561, 80] on p "FYE27_S3_D23_Men’s NOBO Tops_ Major Label Group" at bounding box center [576, 72] width 280 height 20
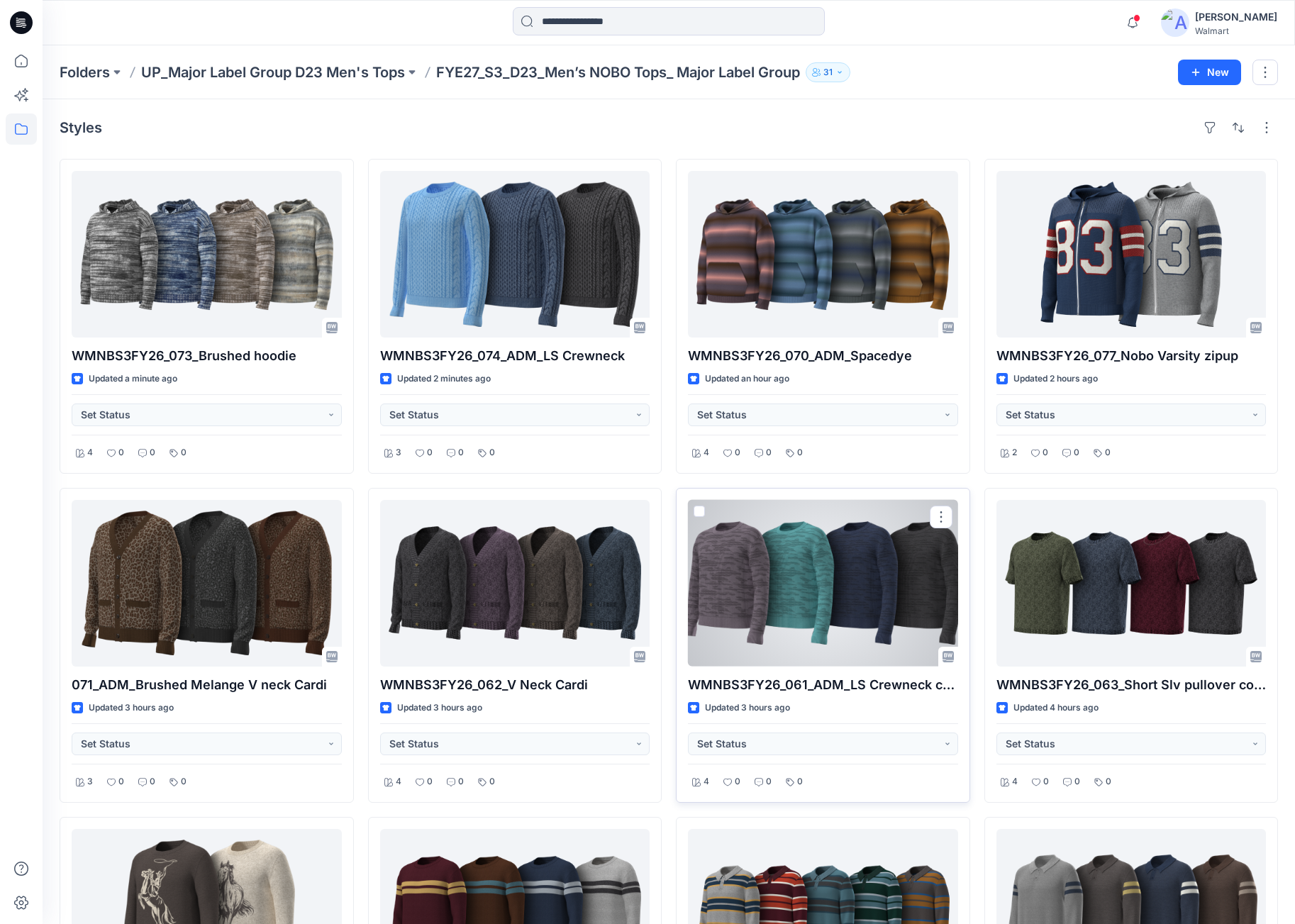
click at [817, 608] on div at bounding box center [822, 583] width 270 height 167
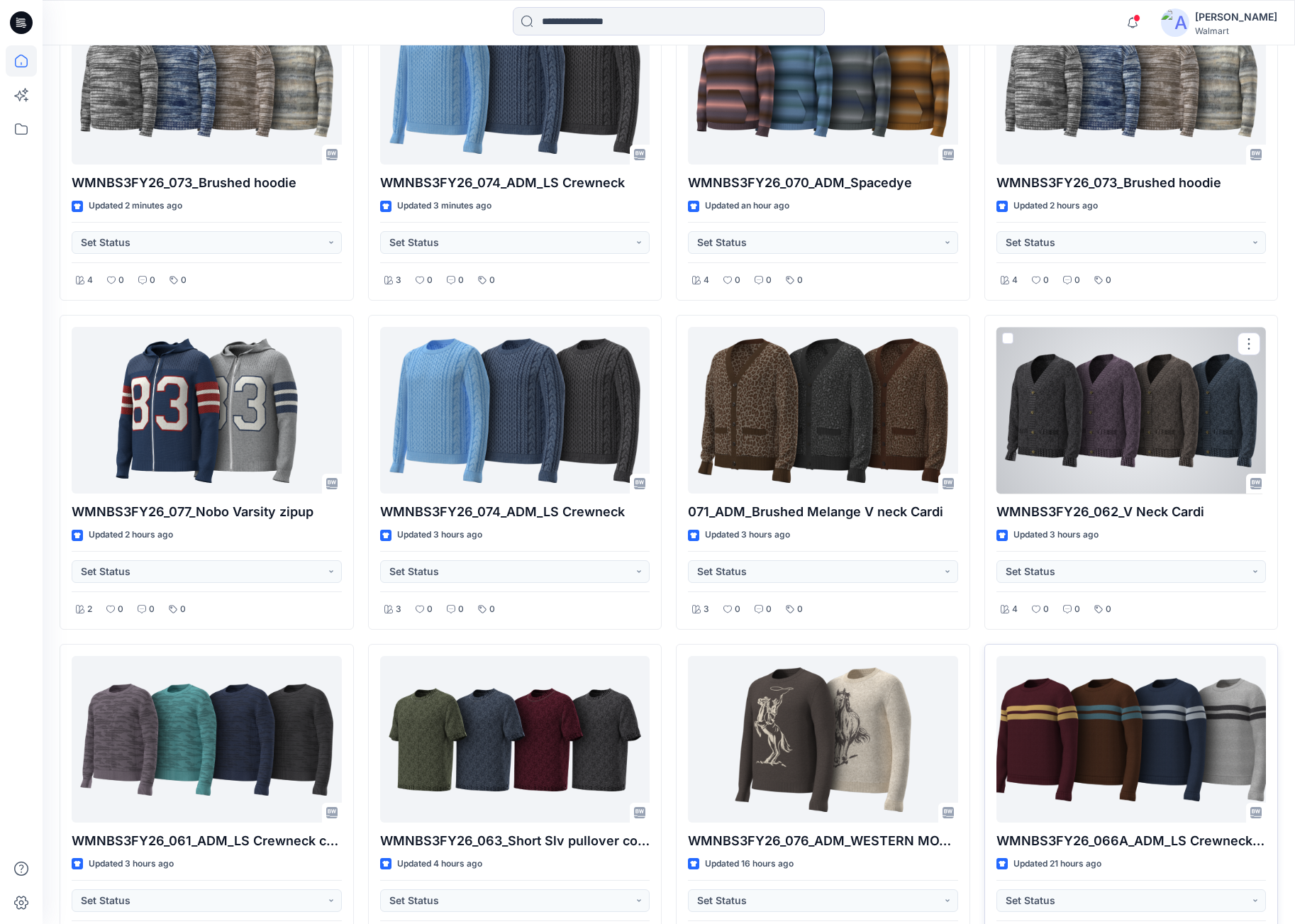
scroll to position [557, 0]
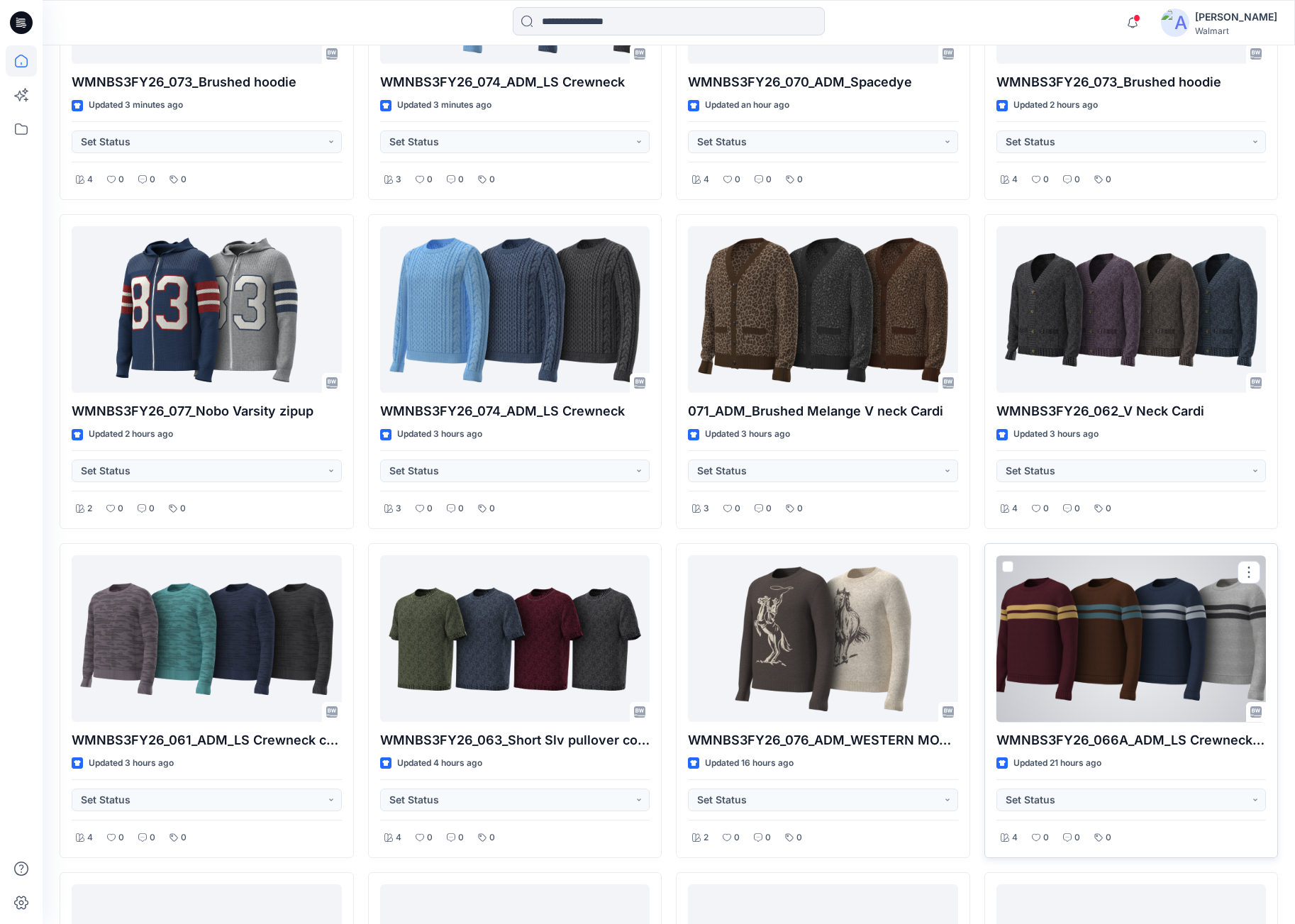
click at [1156, 615] on div at bounding box center [1131, 638] width 270 height 167
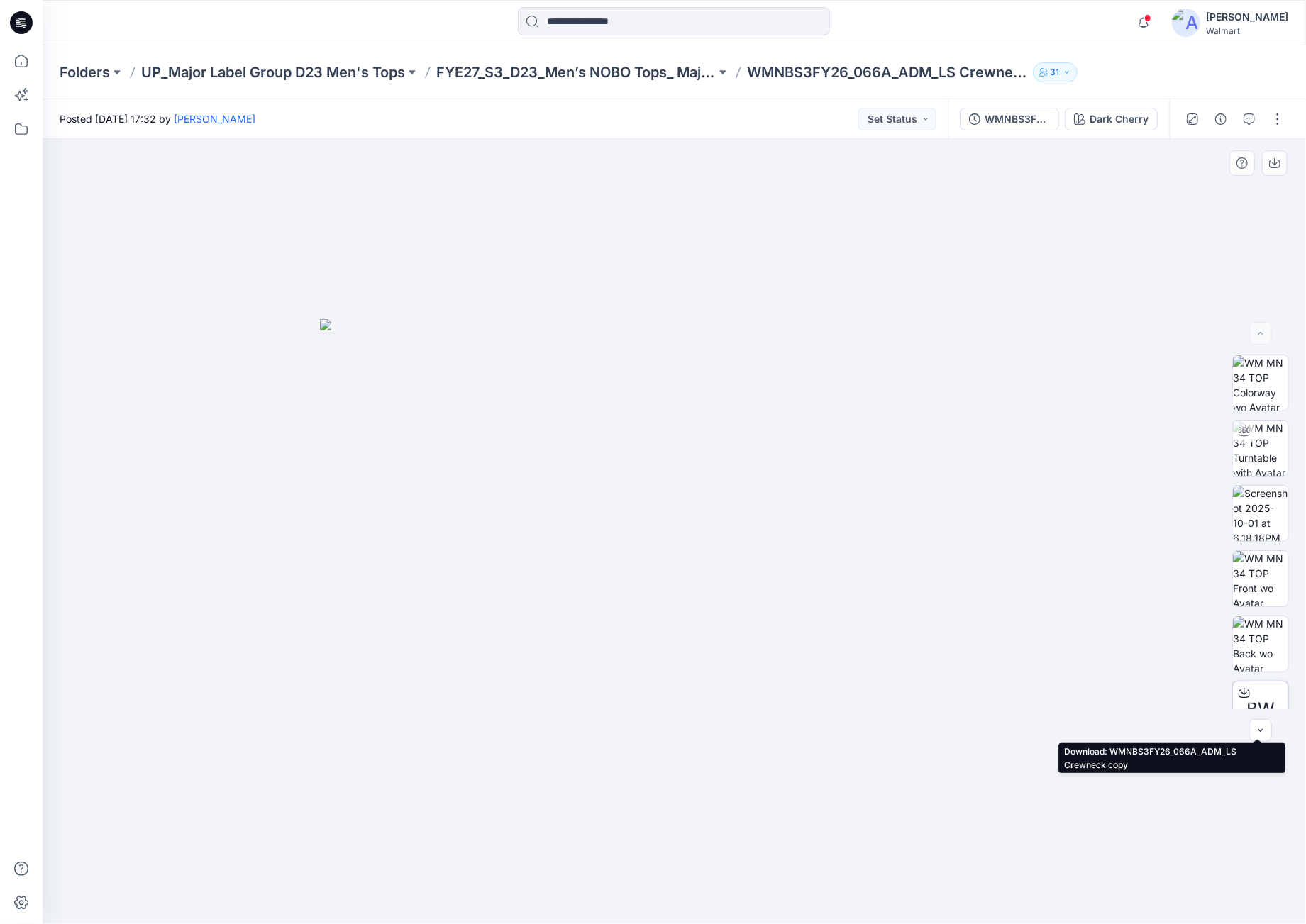
click at [1247, 690] on div at bounding box center [1244, 692] width 23 height 23
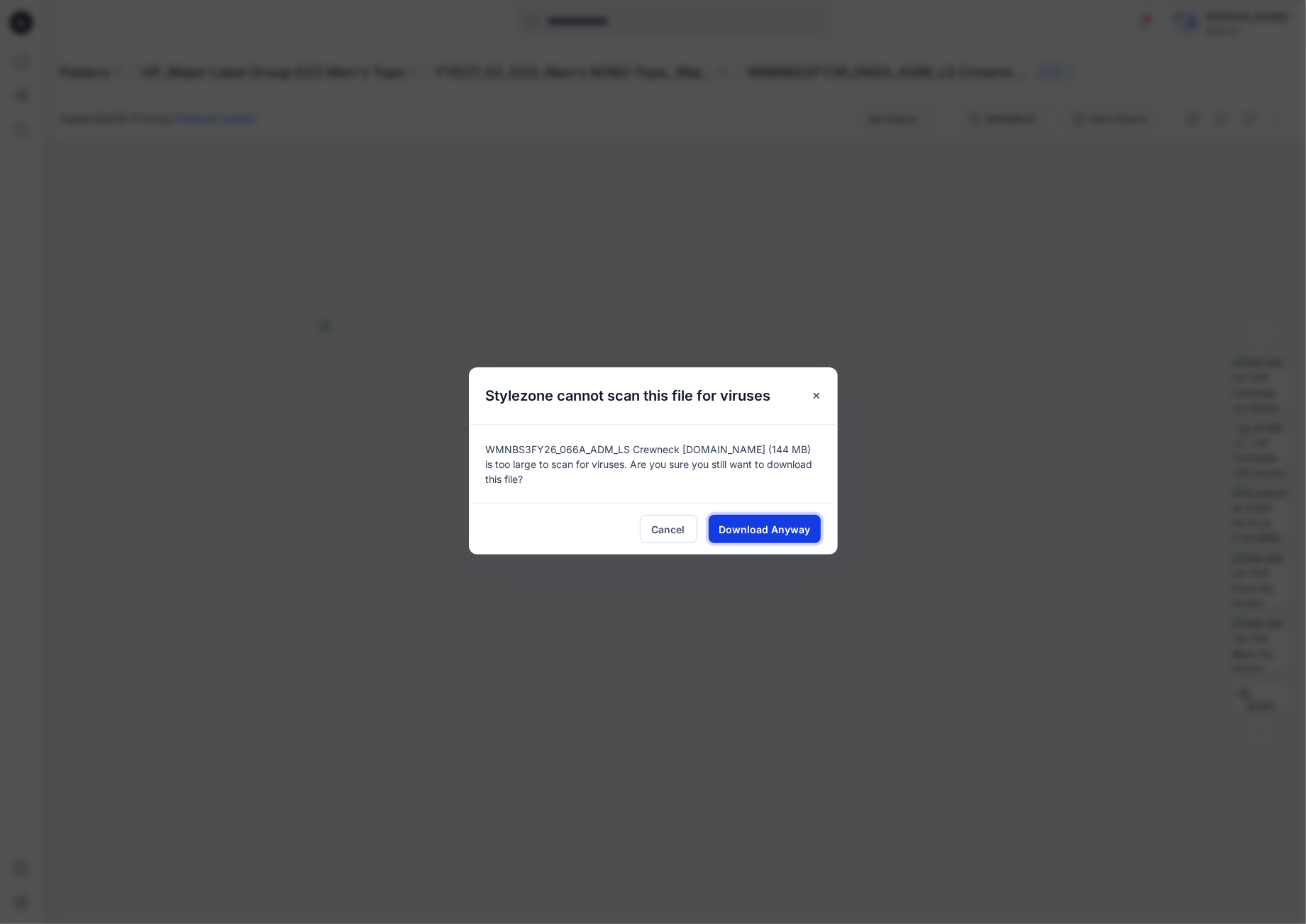
click at [759, 534] on span "Download Anyway" at bounding box center [764, 529] width 91 height 15
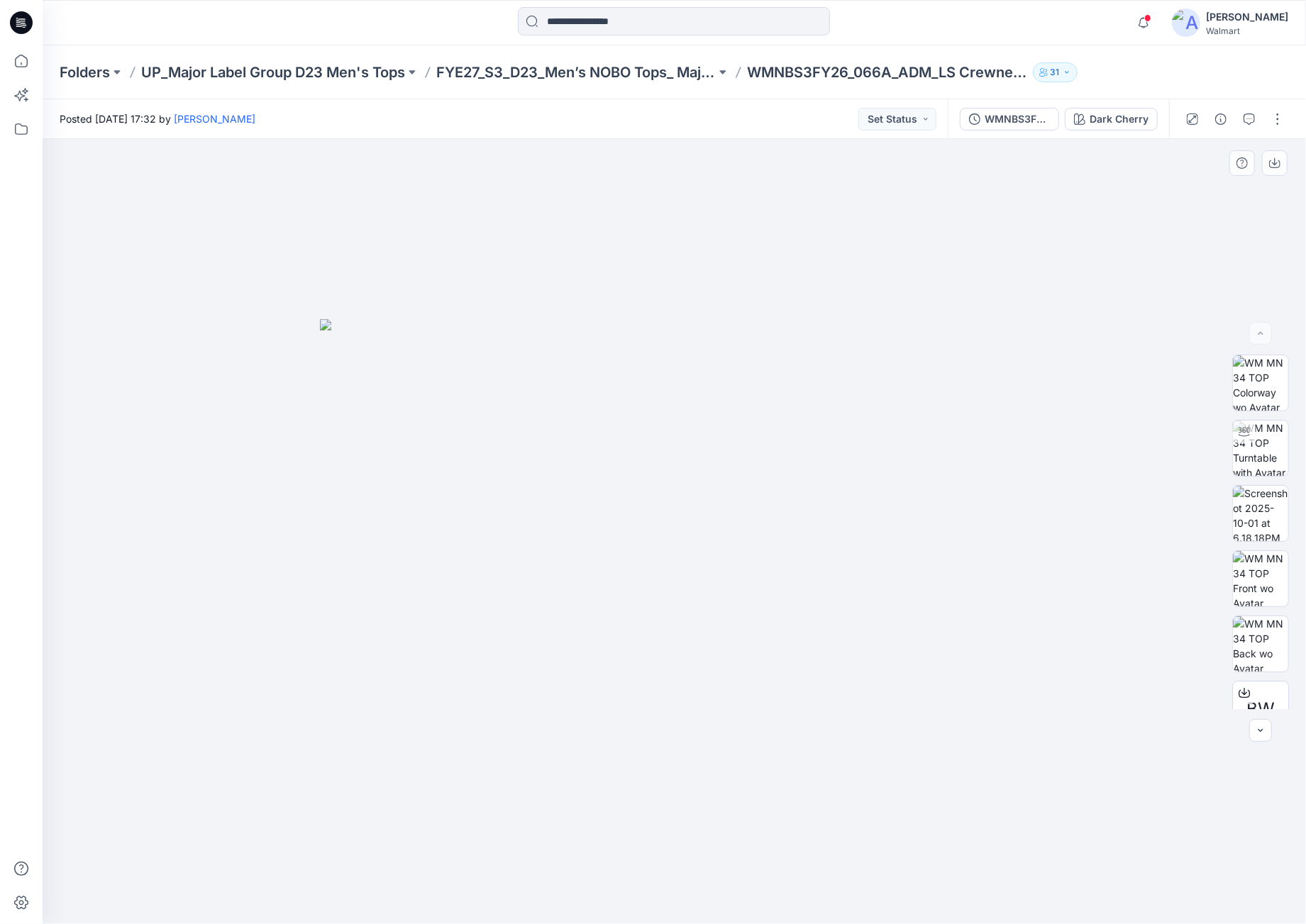
drag, startPoint x: 1046, startPoint y: 703, endPoint x: 1149, endPoint y: 240, distance: 474.3
click at [1046, 703] on div at bounding box center [674, 532] width 1263 height 785
click at [1128, 117] on div "Dark Cherry" at bounding box center [1119, 119] width 59 height 16
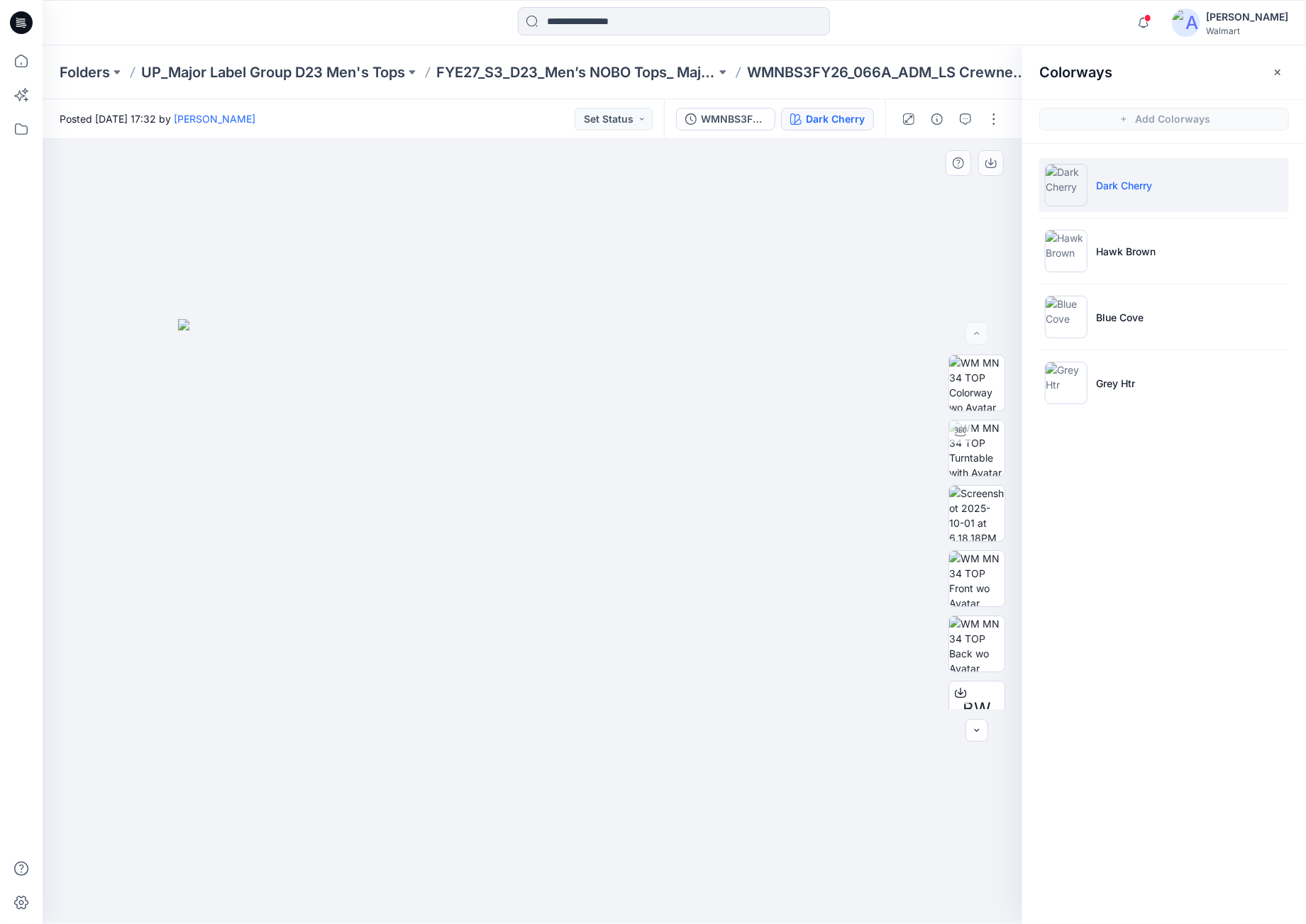
click at [664, 775] on div at bounding box center [533, 532] width 980 height 785
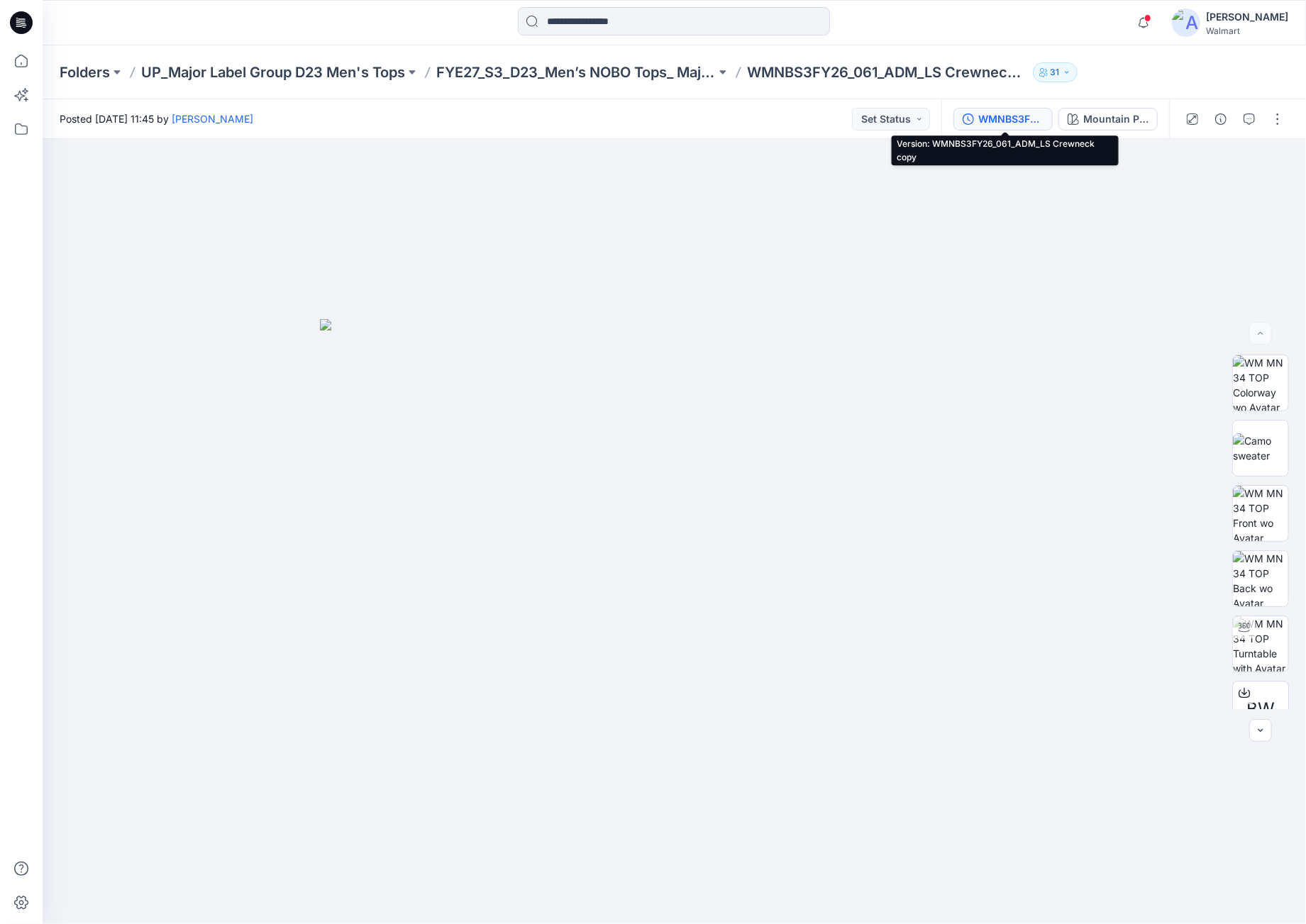
click at [1023, 127] on button "WMNBS3FY26_061_ADM_LS Crewneck copy" at bounding box center [1003, 118] width 100 height 23
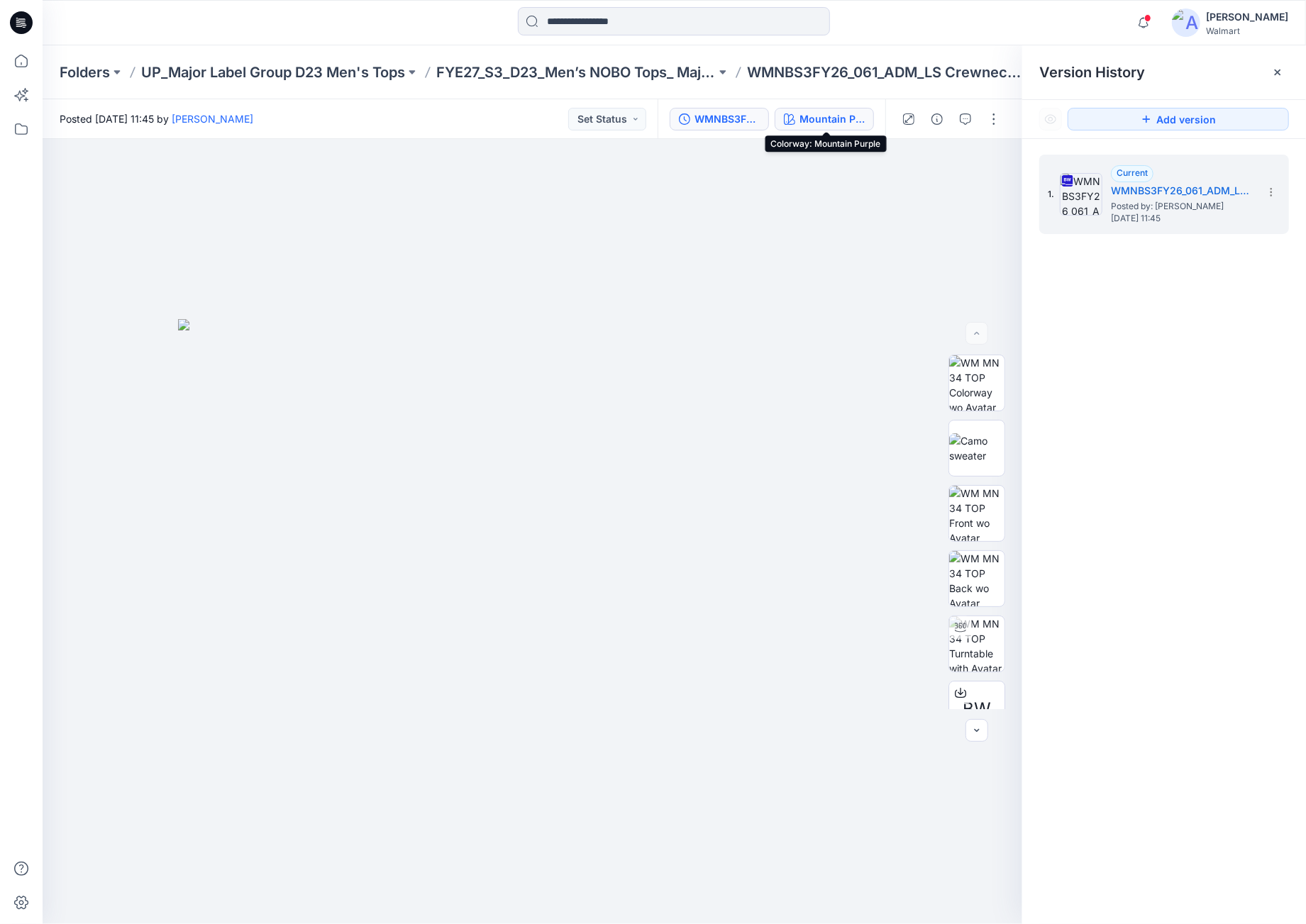
click at [815, 120] on div "Mountain Purple" at bounding box center [832, 119] width 65 height 16
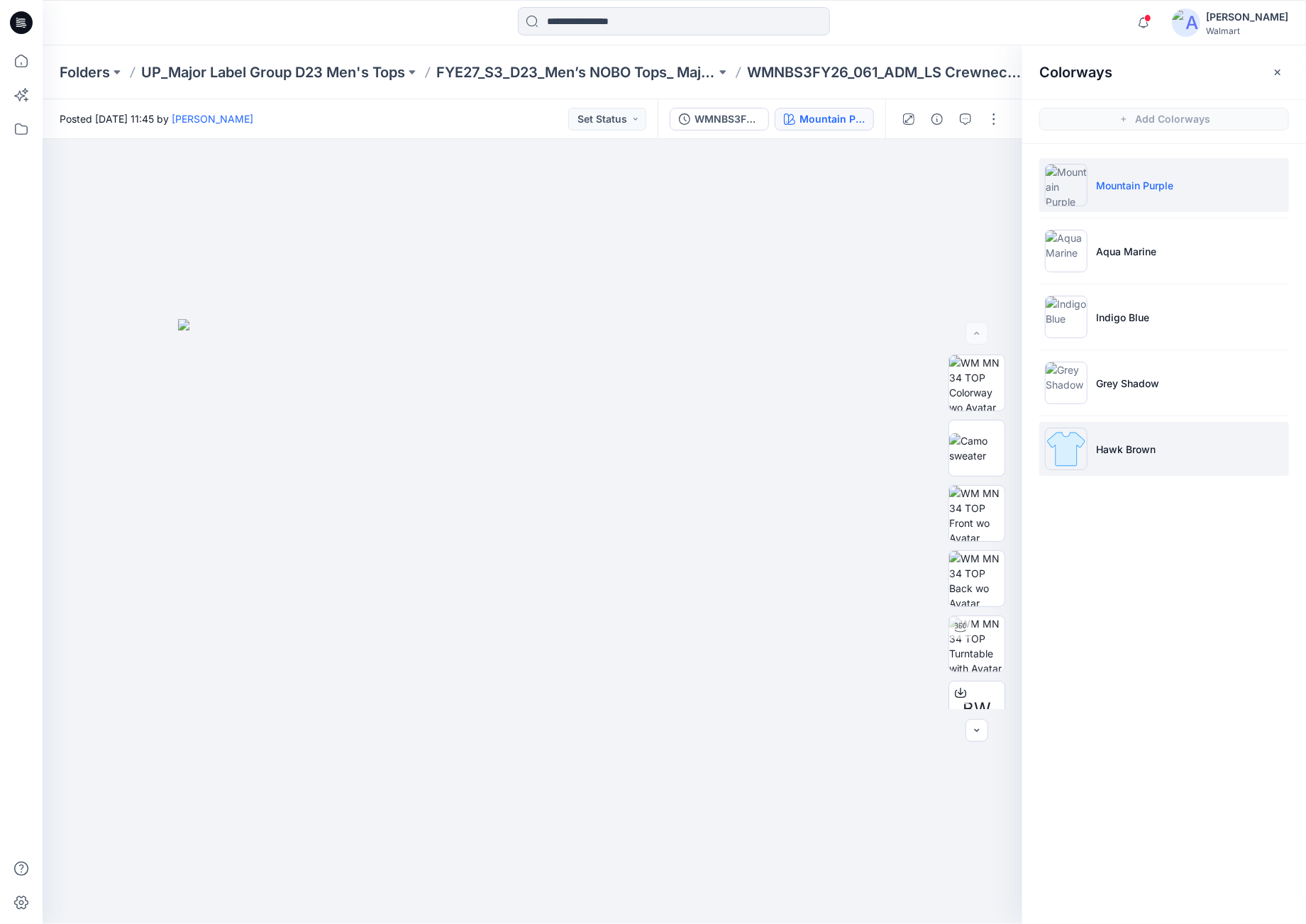
click at [1155, 457] on li "Hawk Brown" at bounding box center [1163, 448] width 250 height 54
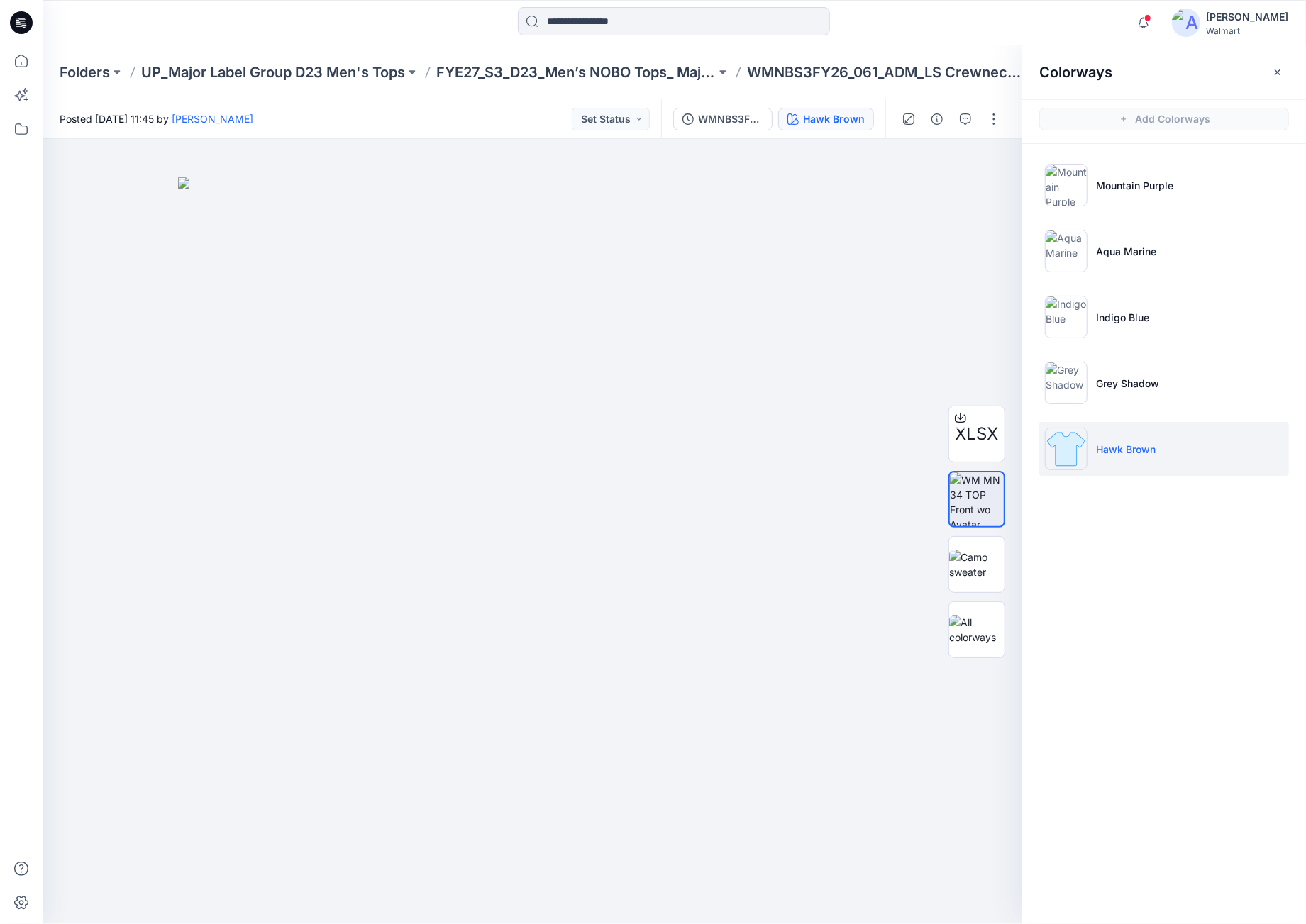
click at [24, 28] on icon at bounding box center [21, 23] width 23 height 23
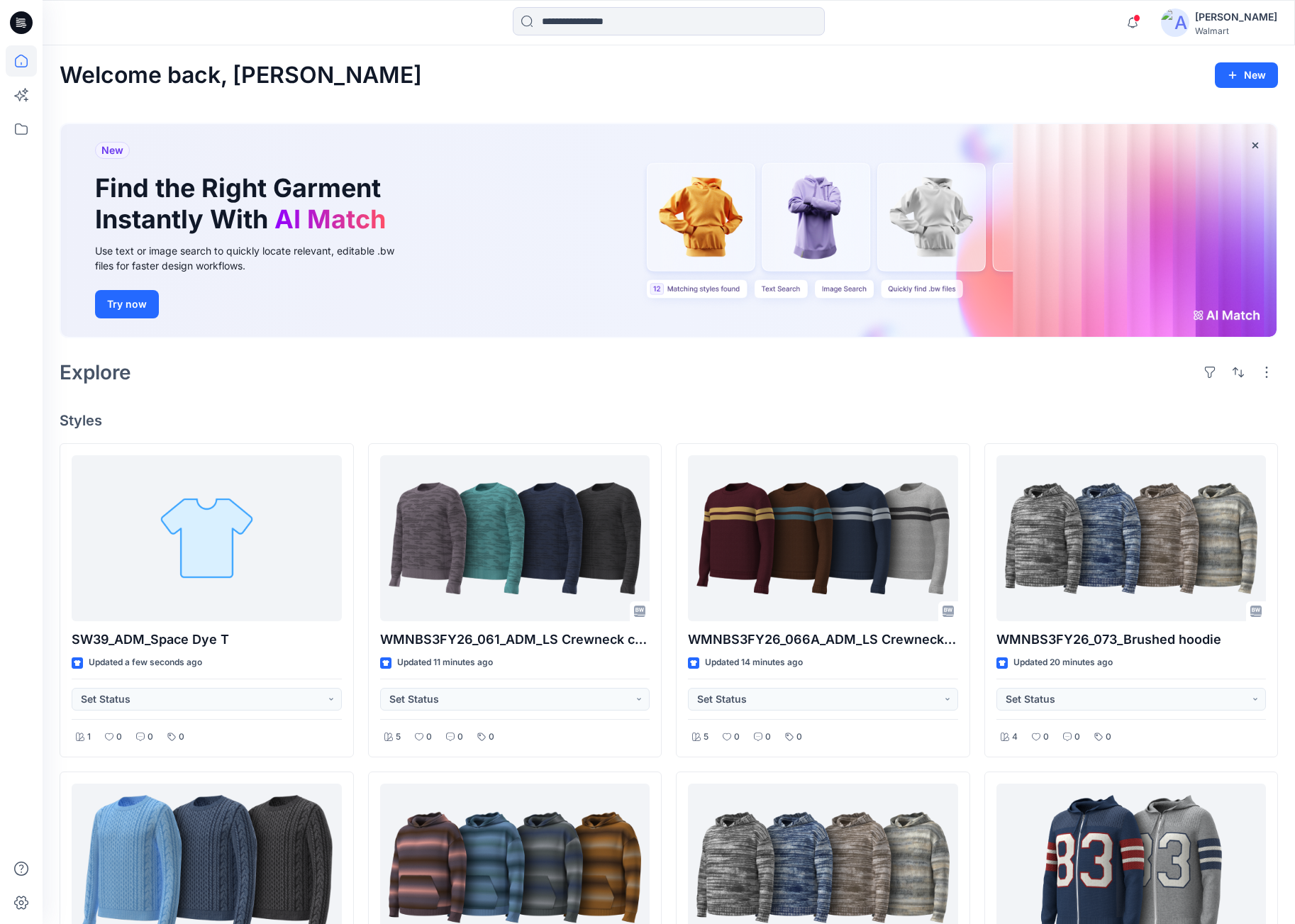
click at [982, 398] on div "Welcome back, [PERSON_NAME] New New Find the Right Garment Instantly With AI Ma…" at bounding box center [669, 764] width 1252 height 1438
click at [991, 399] on div "Welcome back, [PERSON_NAME] New New Find the Right Garment Instantly With AI Ma…" at bounding box center [669, 764] width 1252 height 1438
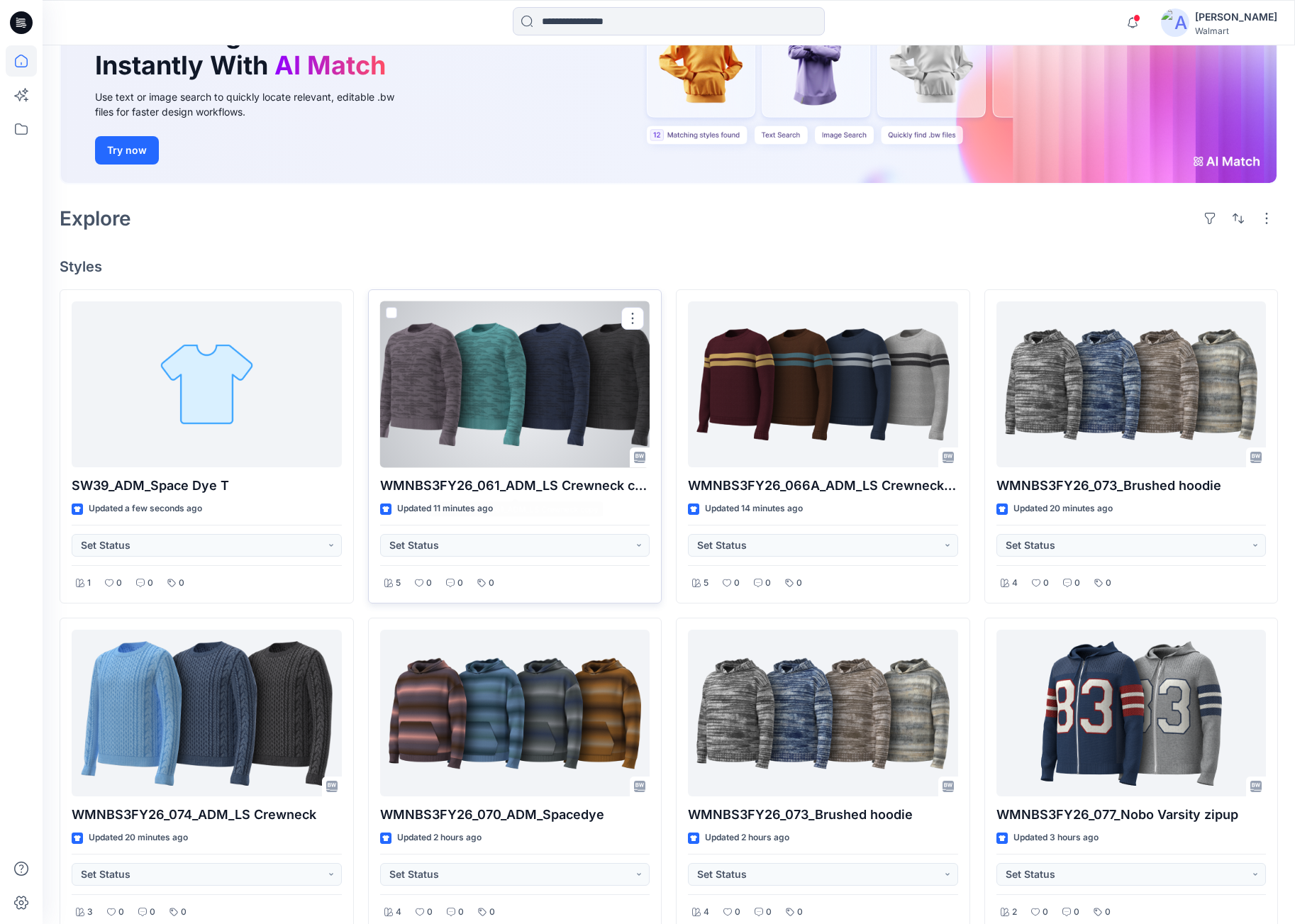
scroll to position [213, 0]
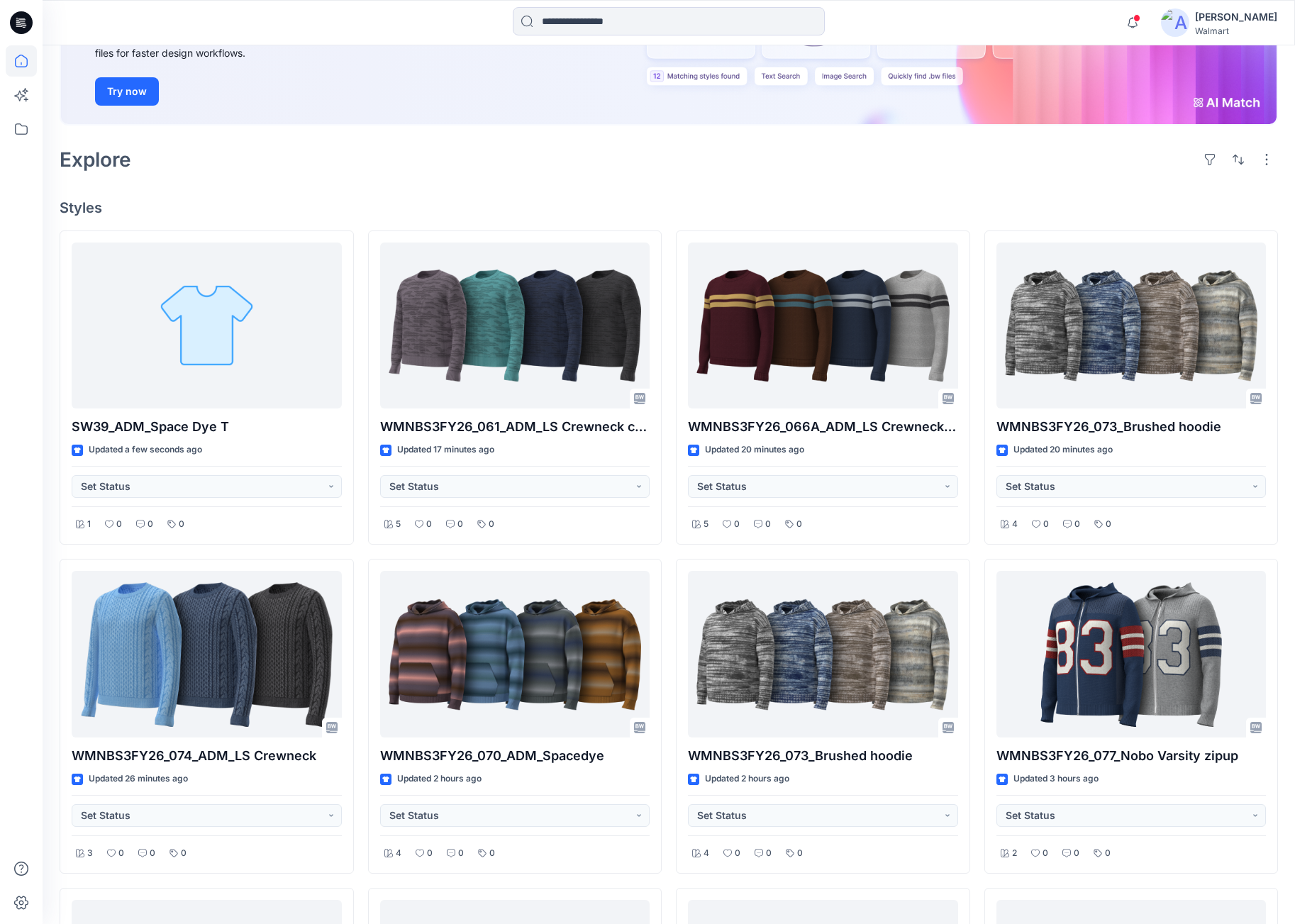
drag, startPoint x: 616, startPoint y: 180, endPoint x: 611, endPoint y: 174, distance: 7.8
click at [612, 175] on div "Welcome back, [PERSON_NAME] New New Find the Right Garment Instantly With AI Ma…" at bounding box center [669, 551] width 1252 height 1438
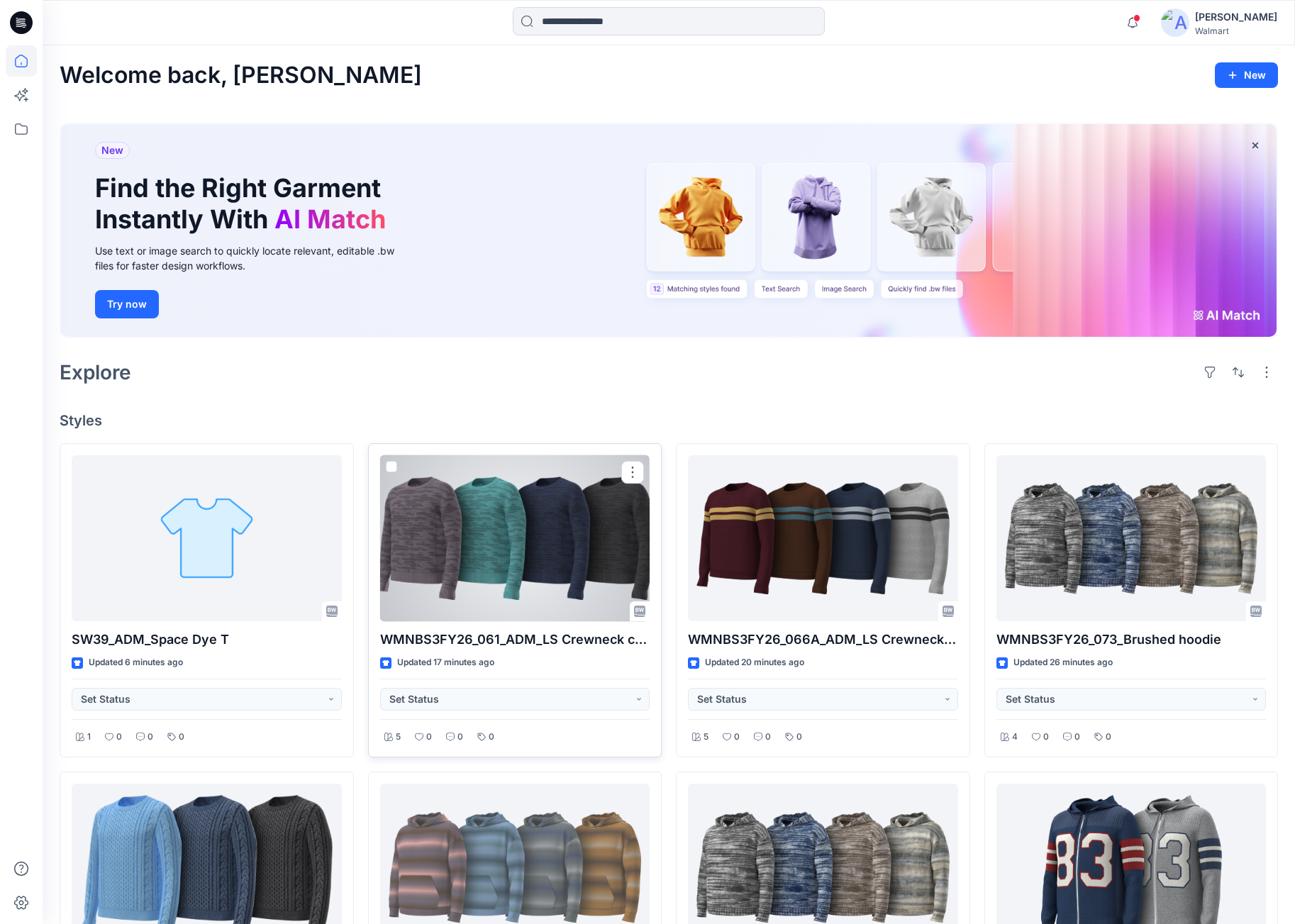
click at [579, 546] on div at bounding box center [515, 539] width 270 height 167
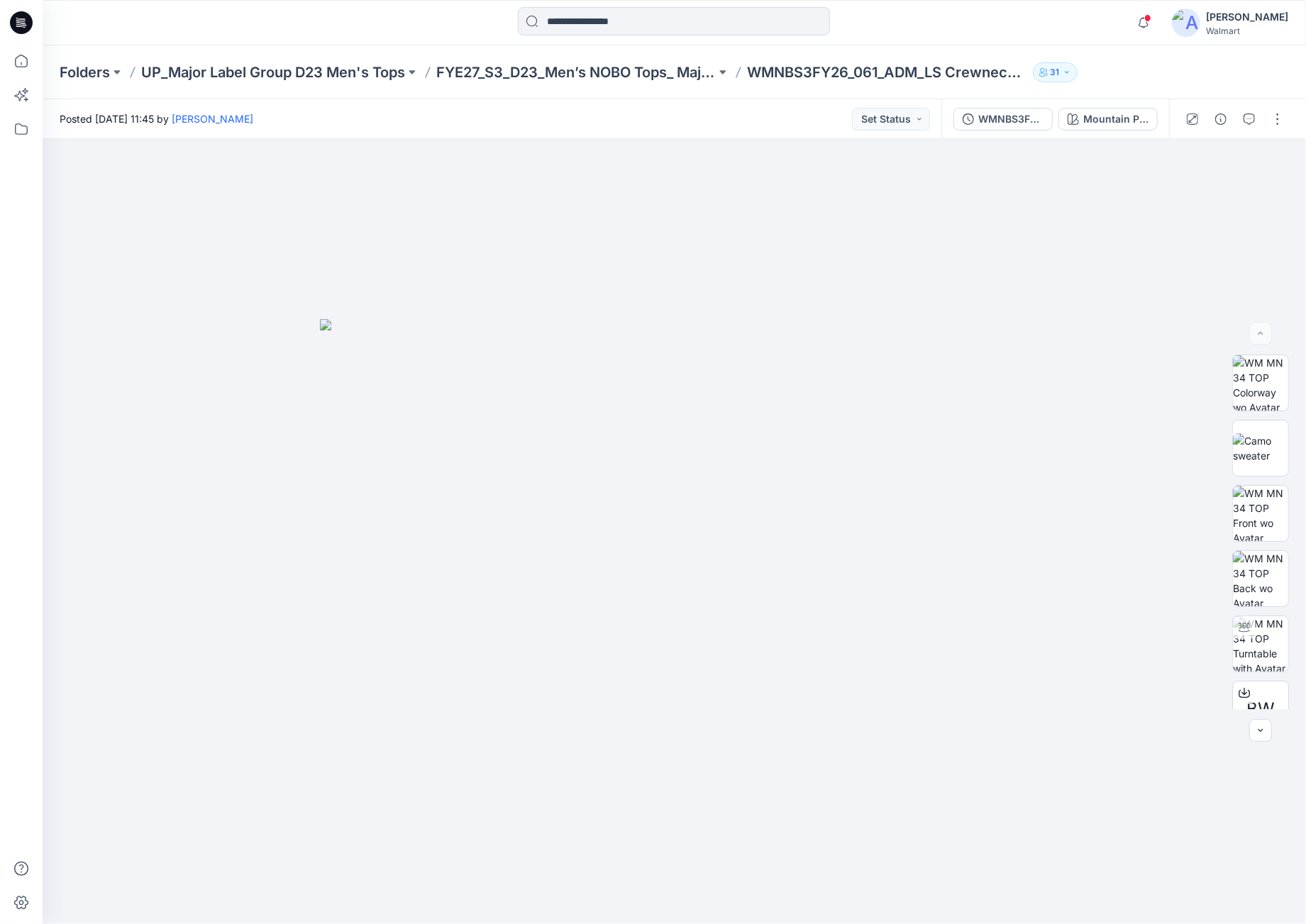
click at [1101, 130] on div "WMNBS3FY26_061_ADM_LS Crewneck copy Mountain Purple" at bounding box center [1055, 119] width 227 height 40
click at [1106, 126] on button "Mountain Purple" at bounding box center [1108, 118] width 100 height 23
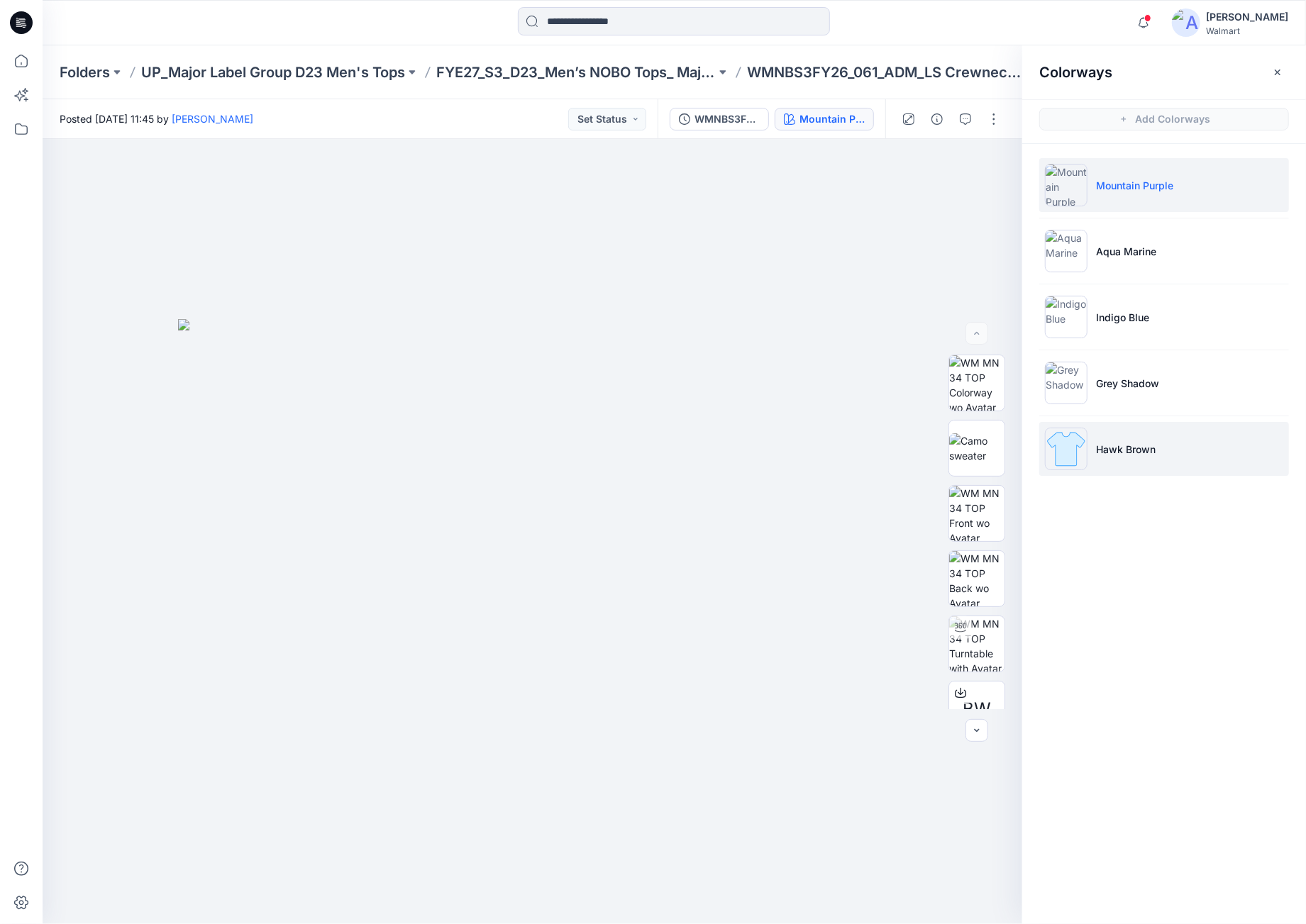
click at [1167, 441] on li "Hawk Brown" at bounding box center [1163, 448] width 250 height 54
click at [777, 289] on div at bounding box center [533, 532] width 980 height 785
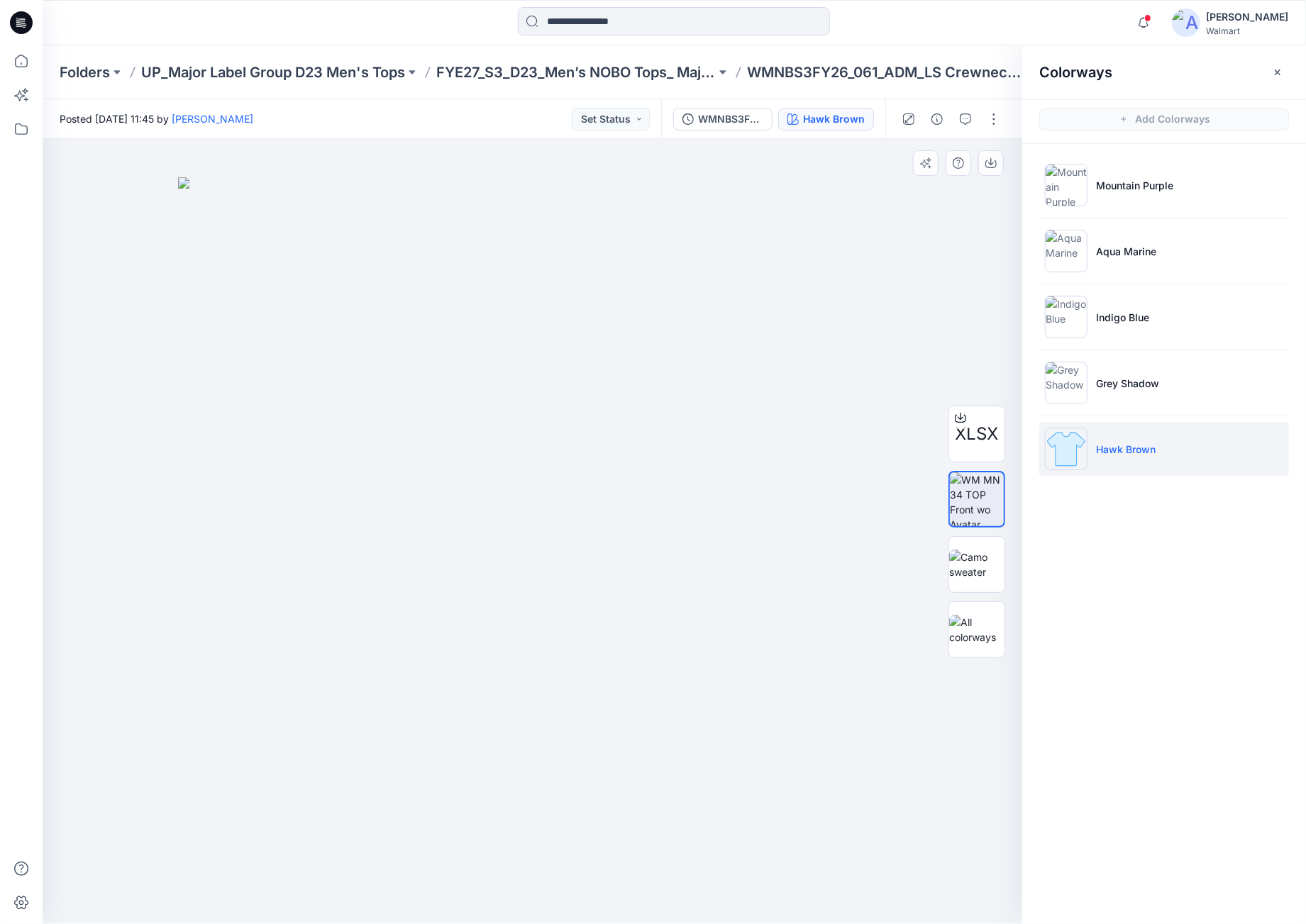
click at [26, 26] on icon at bounding box center [21, 23] width 23 height 23
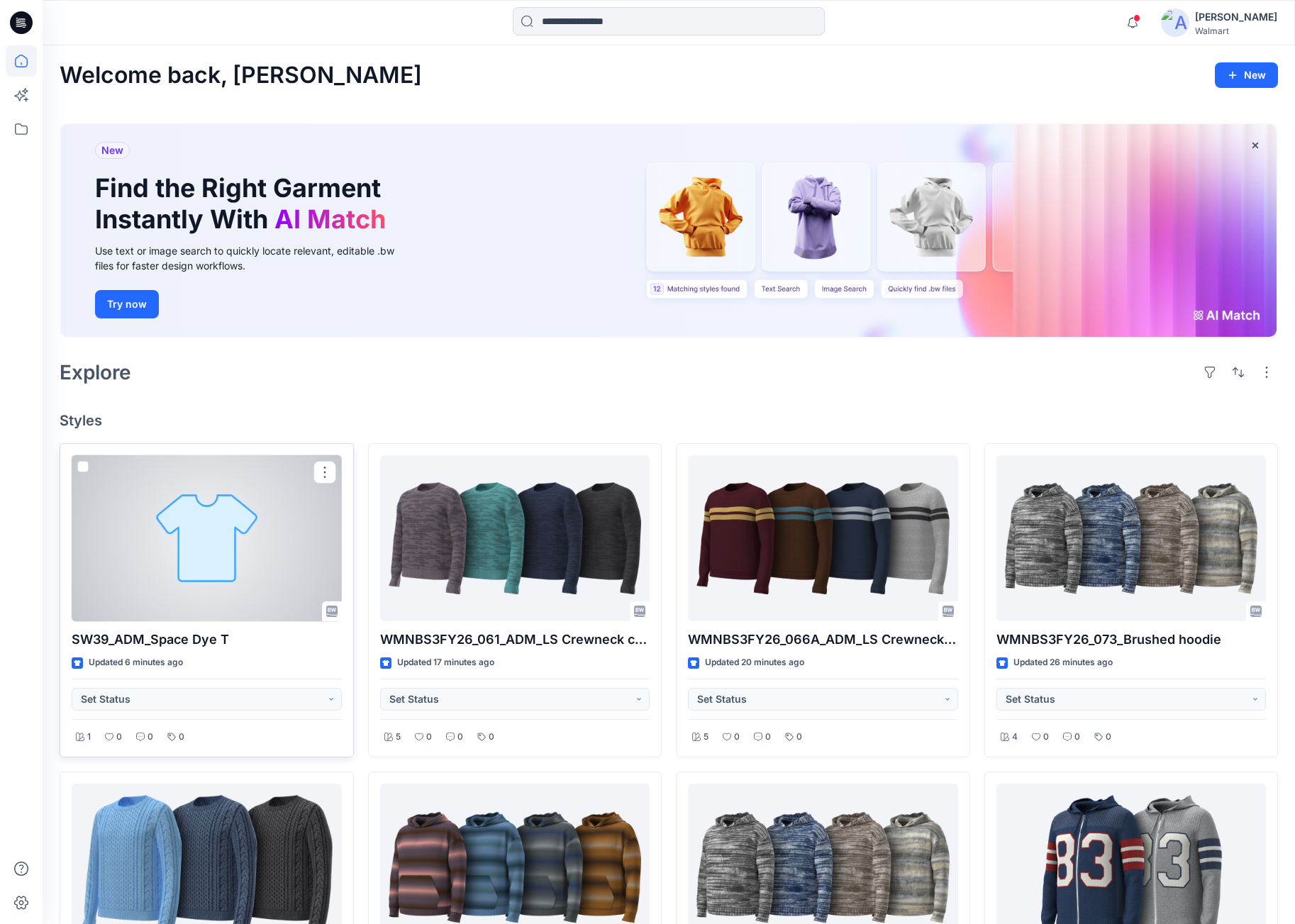
click at [223, 546] on div at bounding box center [206, 539] width 270 height 167
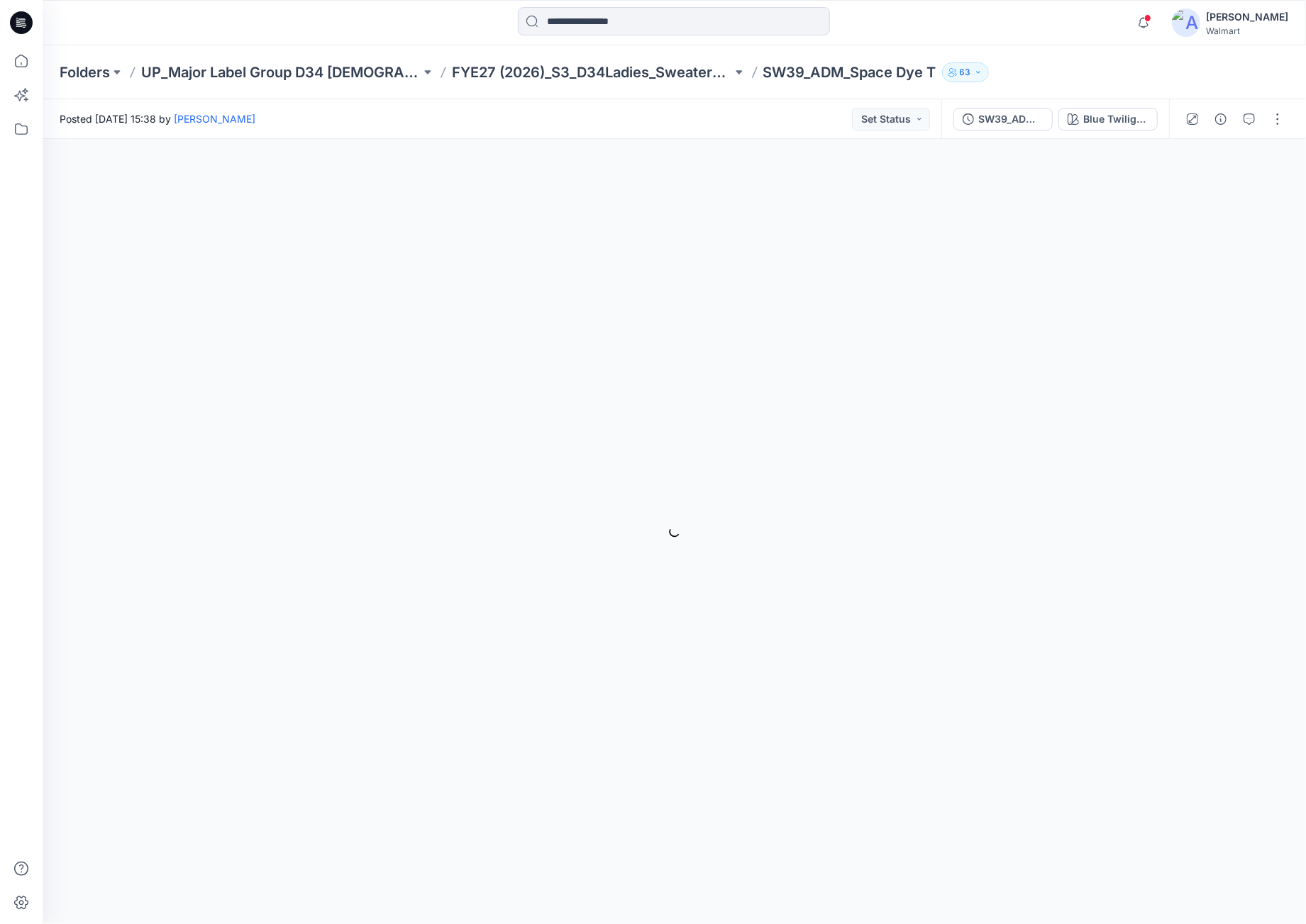
click at [1033, 62] on div "Folders UP_Major Label Group D34 Ladies Sweaters FYE27 (2026)_S3_D34Ladies_Swea…" at bounding box center [619, 72] width 1118 height 20
click at [32, 27] on div at bounding box center [21, 23] width 45 height 45
